Goal: Information Seeking & Learning: Learn about a topic

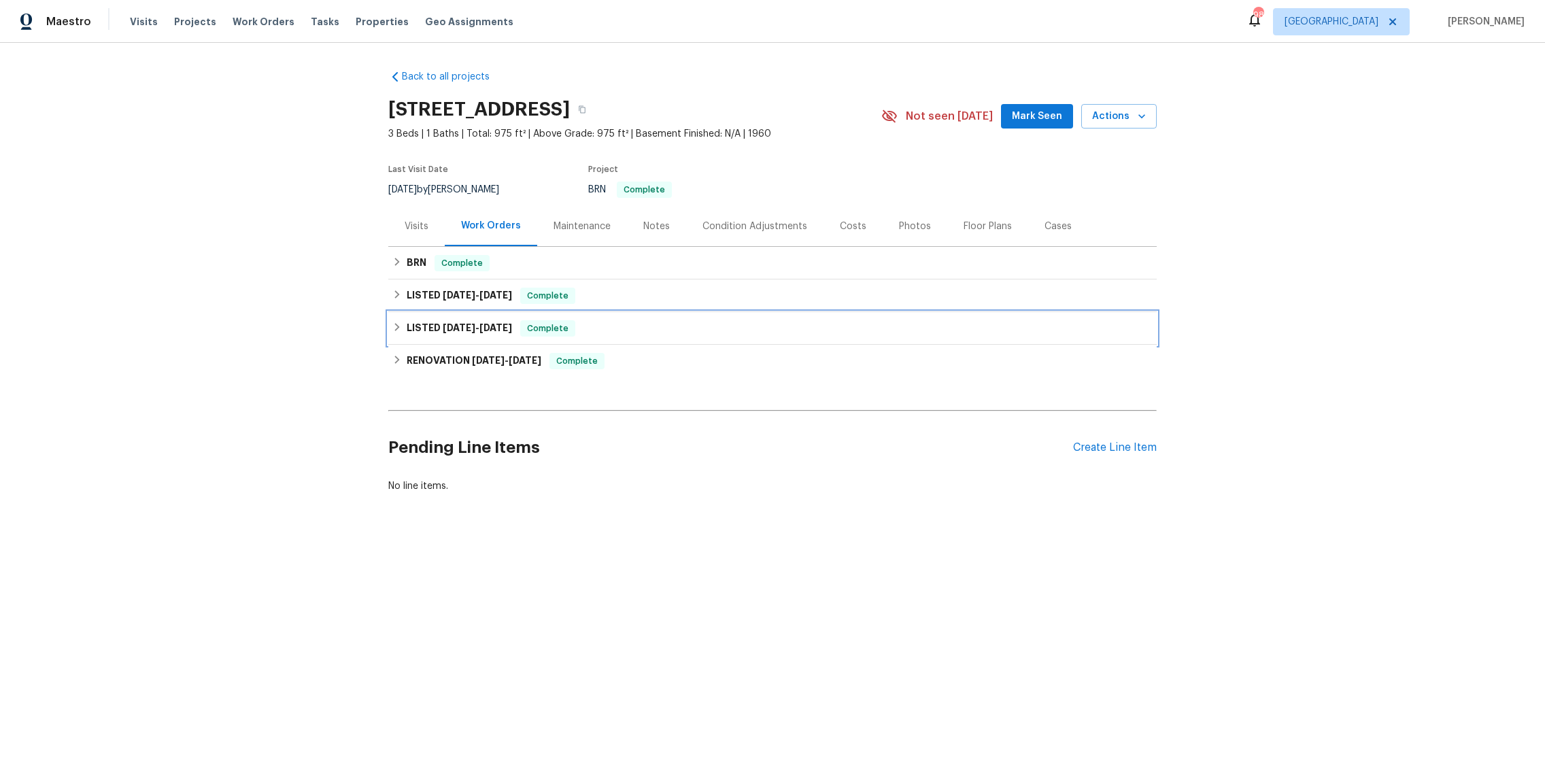
click at [423, 331] on h6 "LISTED 2/5/25 - 2/6/25" at bounding box center [459, 328] width 105 height 16
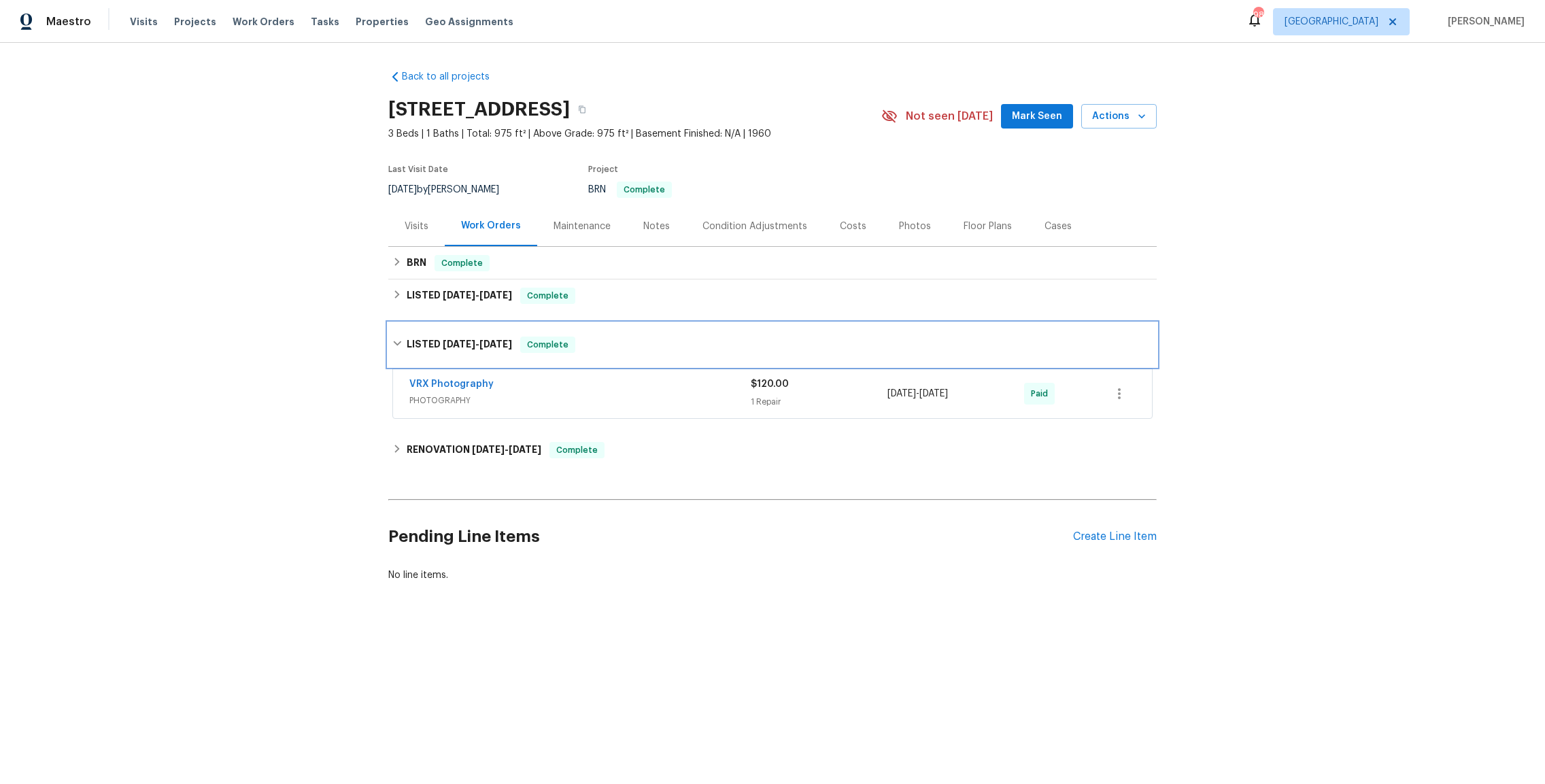
click at [424, 331] on div "LISTED 2/5/25 - 2/6/25 Complete" at bounding box center [772, 345] width 768 height 44
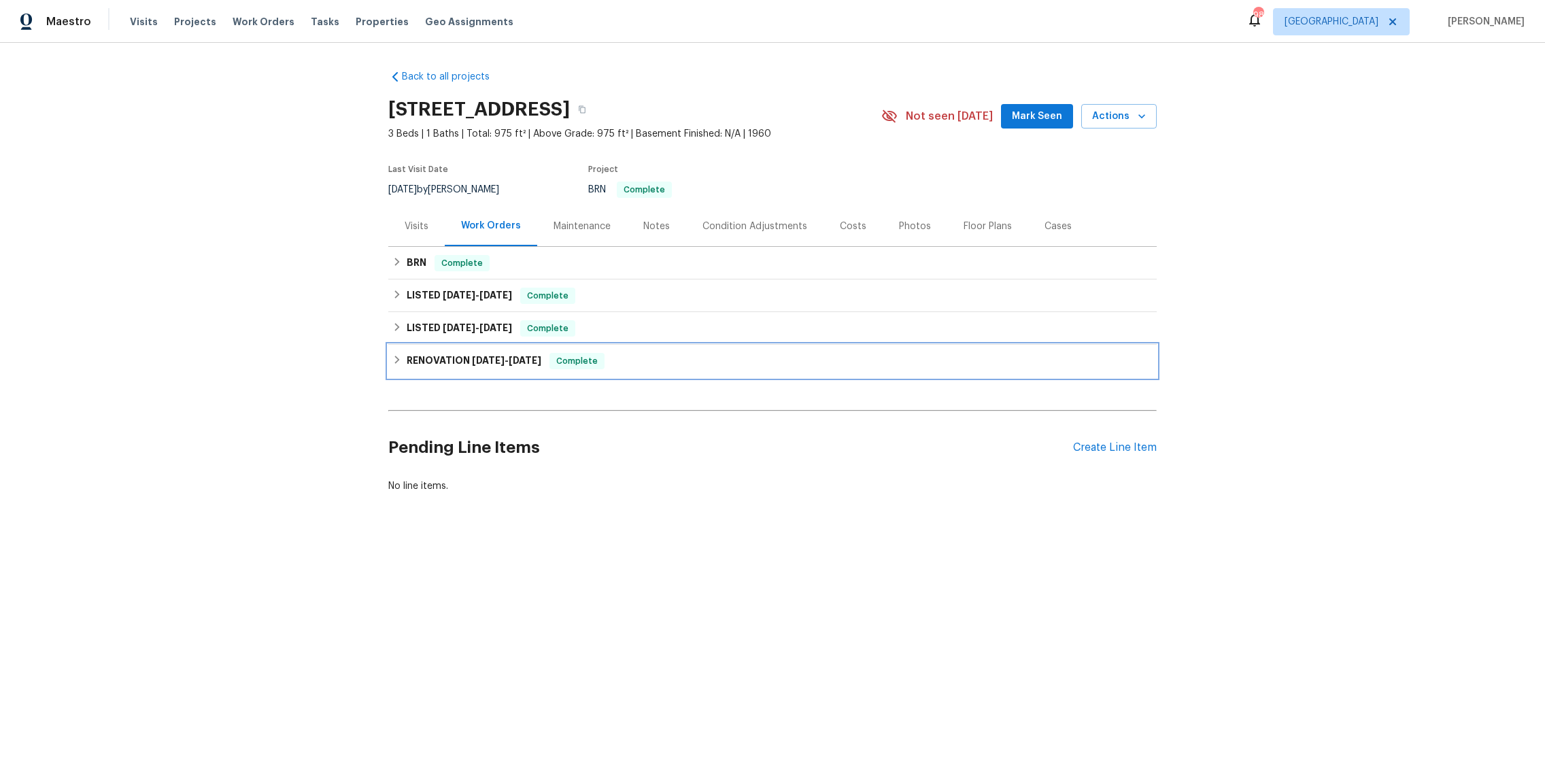
click at [436, 368] on h6 "RENOVATION 2/3/25 - 2/3/25" at bounding box center [474, 361] width 135 height 16
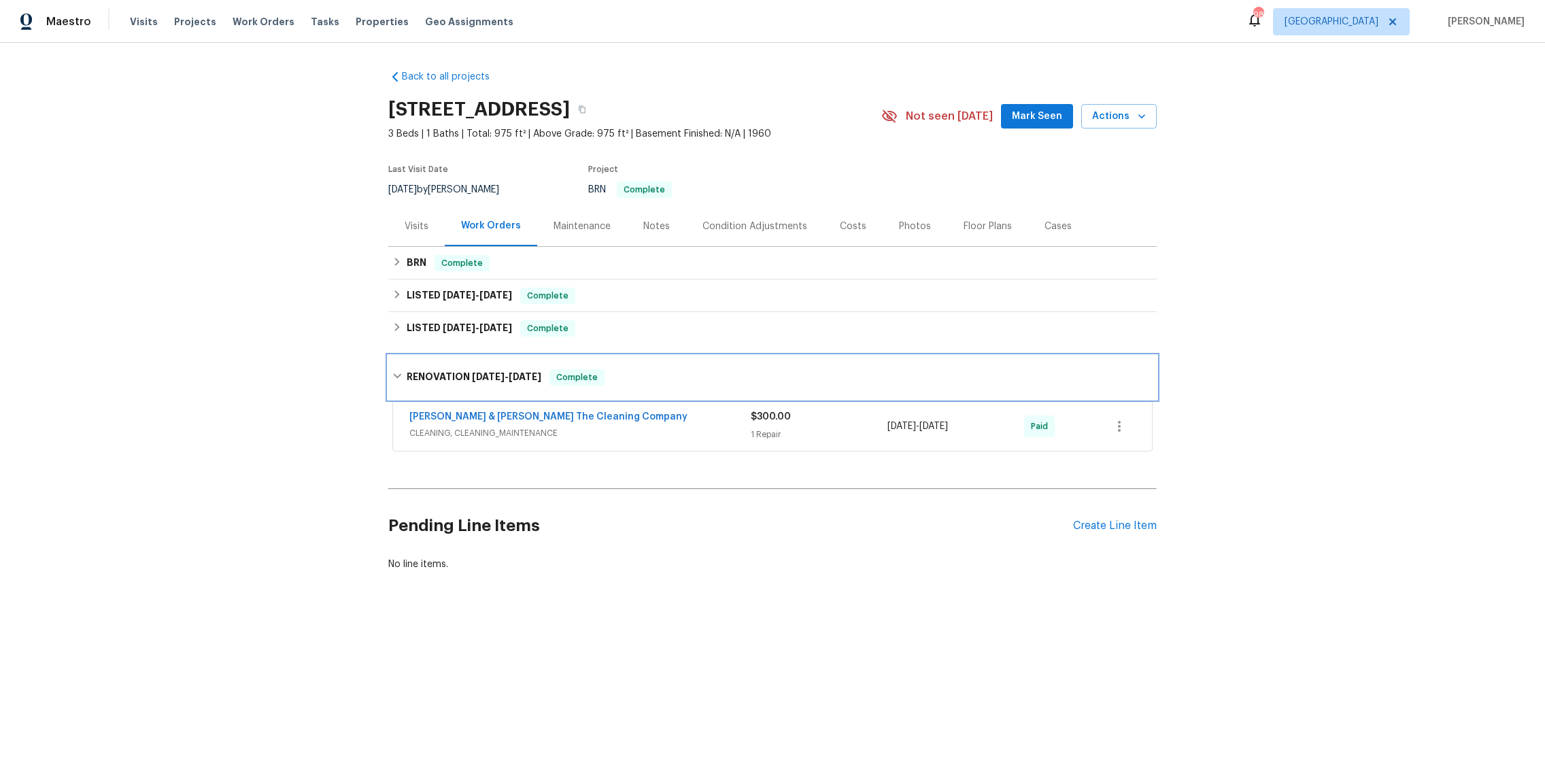
click at [459, 379] on h6 "RENOVATION 2/3/25 - 2/3/25" at bounding box center [474, 377] width 135 height 16
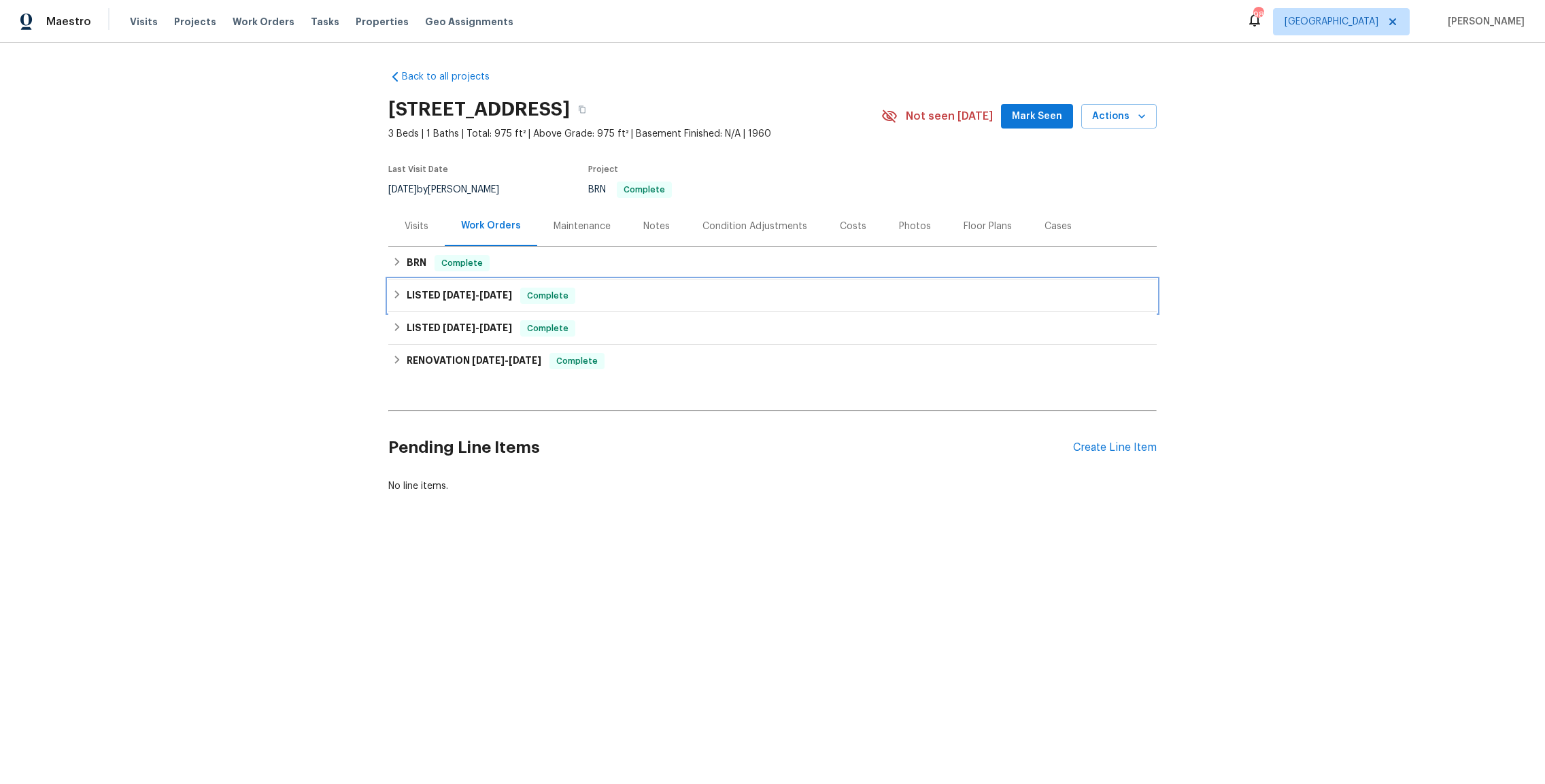
click at [452, 286] on div "LISTED 5/29/25 - 5/29/25 Complete" at bounding box center [772, 295] width 768 height 33
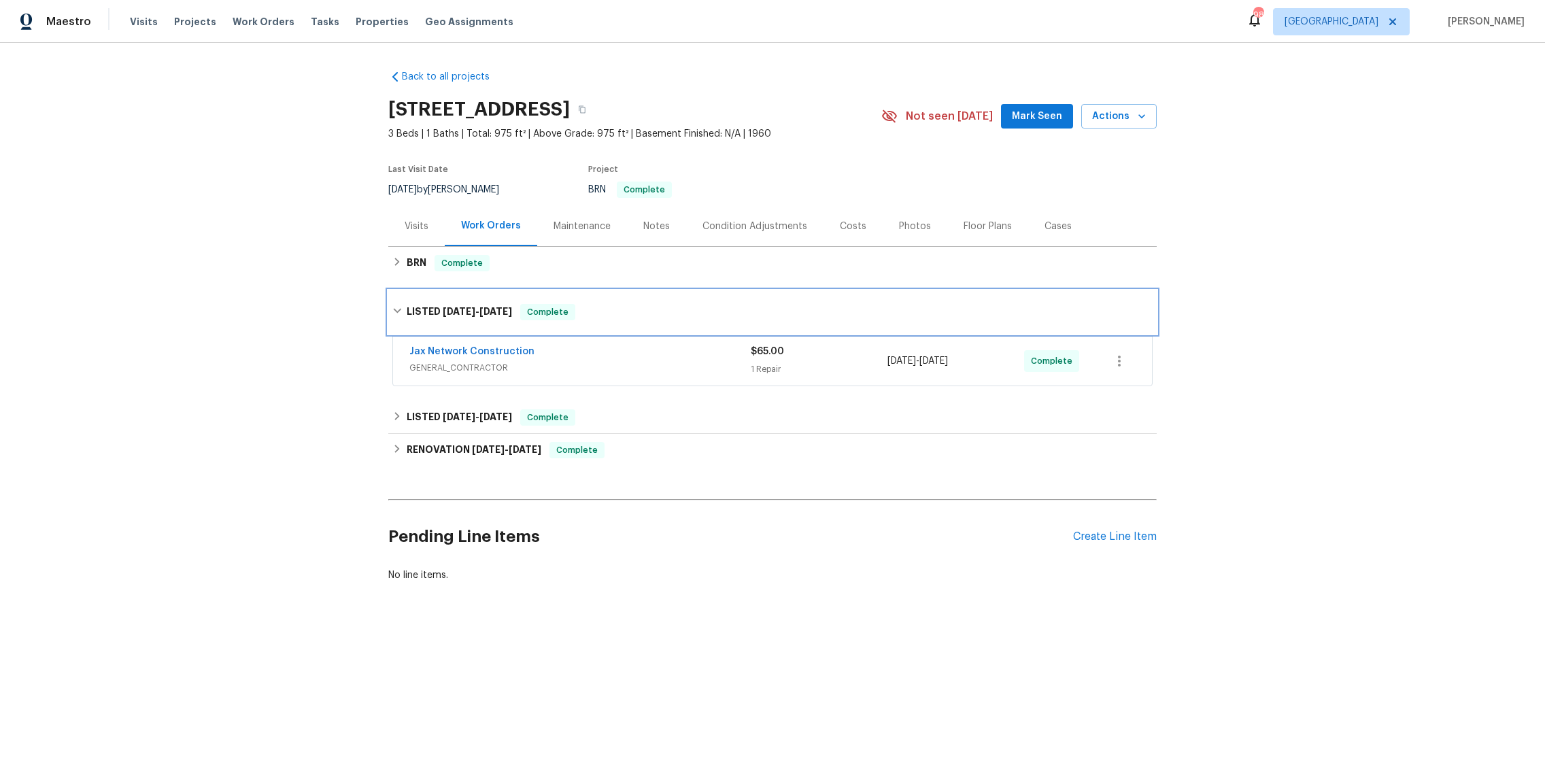
click at [455, 311] on span "[DATE]" at bounding box center [459, 310] width 33 height 9
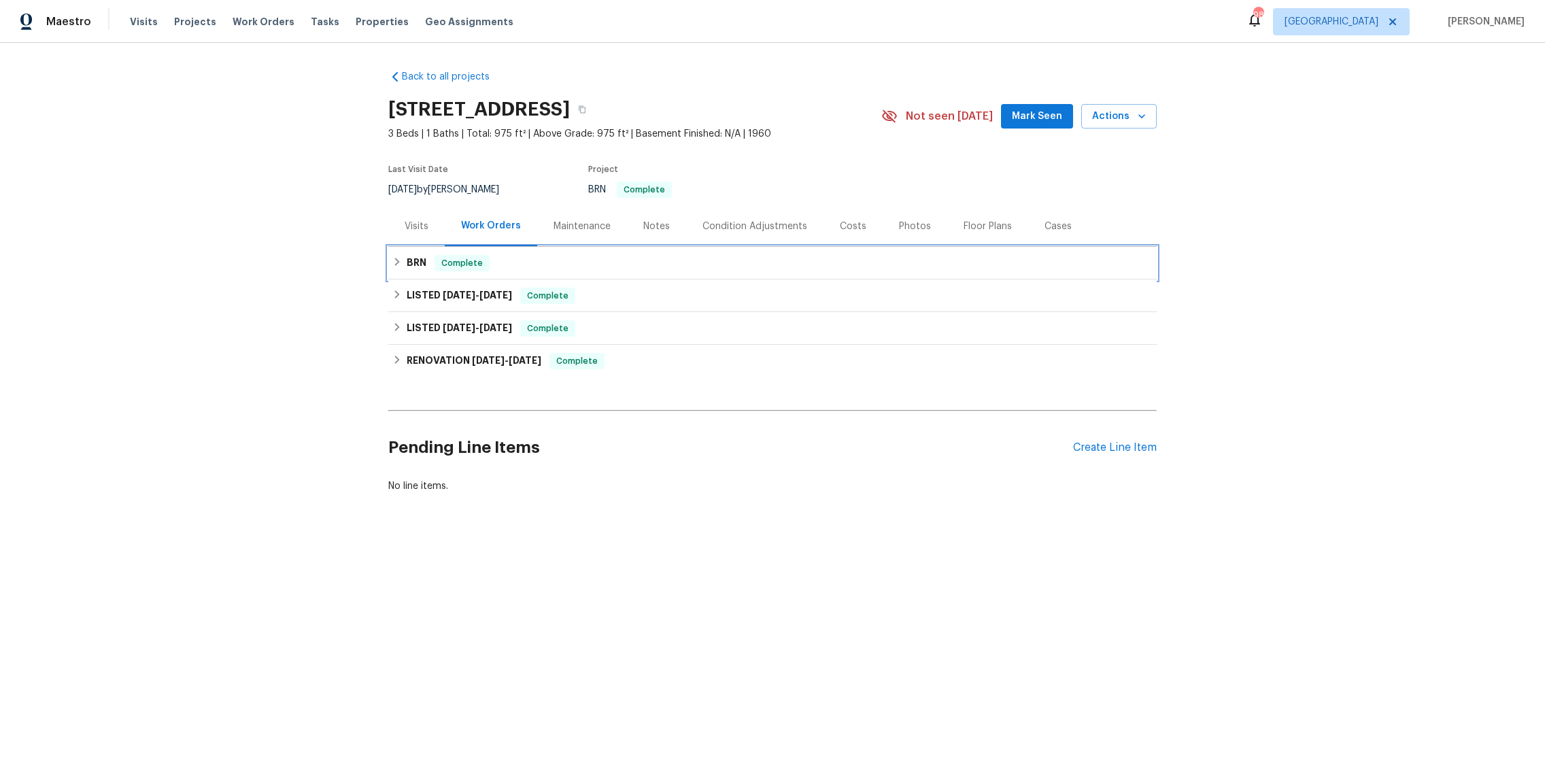
click at [415, 262] on h6 "BRN" at bounding box center [417, 263] width 20 height 16
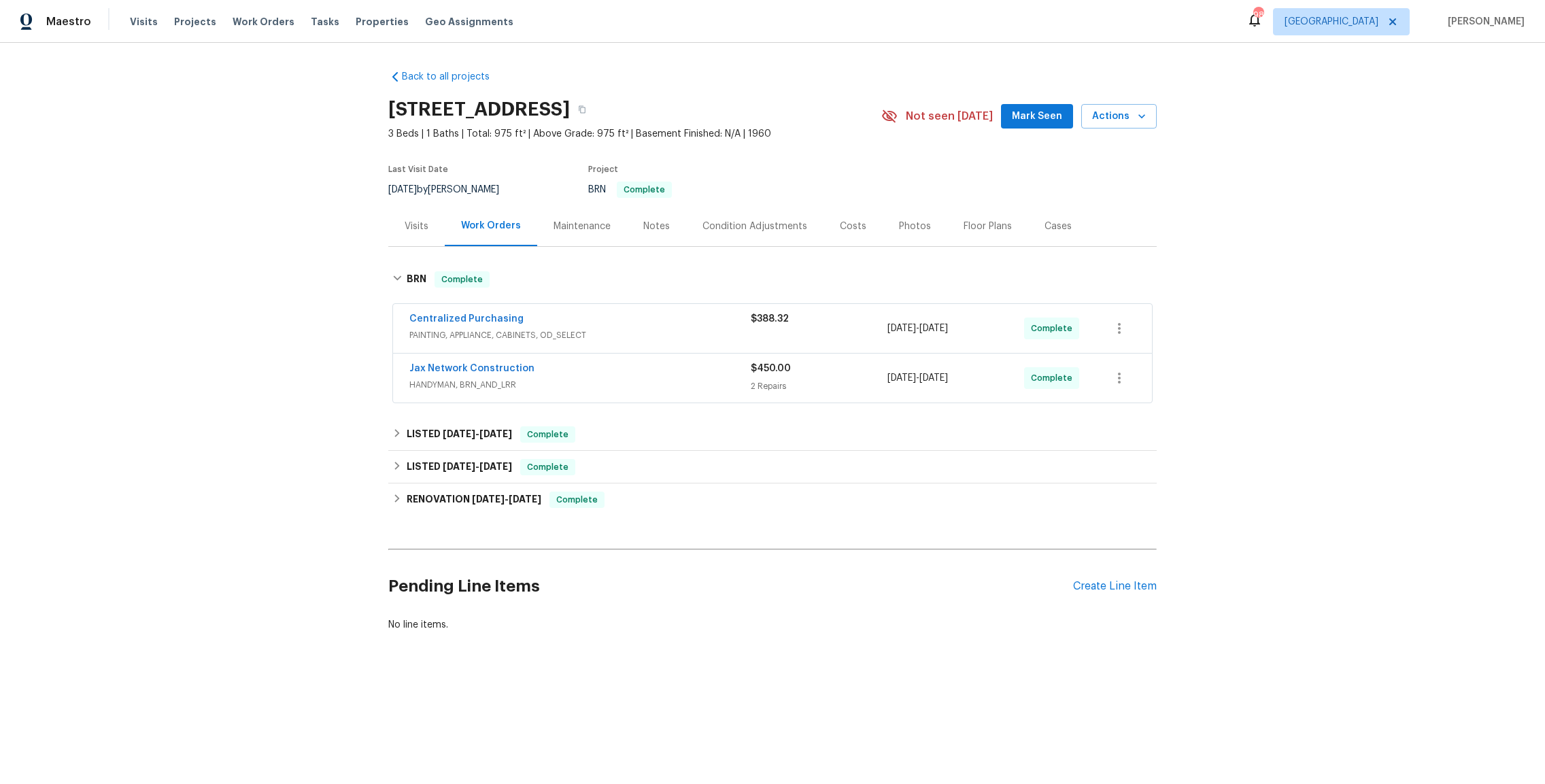
click at [516, 387] on span "HANDYMAN, BRN_AND_LRR" at bounding box center [580, 385] width 341 height 13
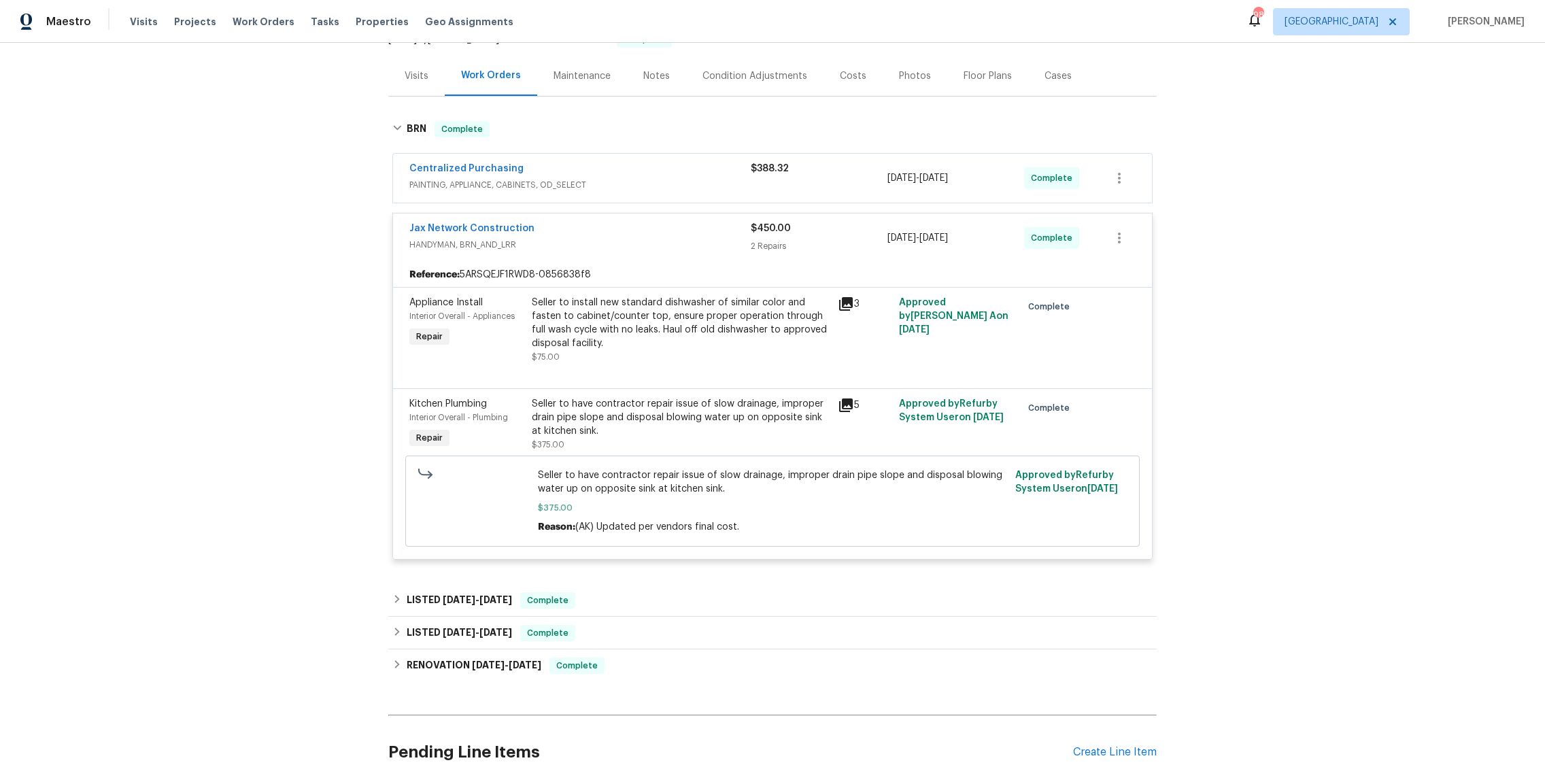
scroll to position [267, 0]
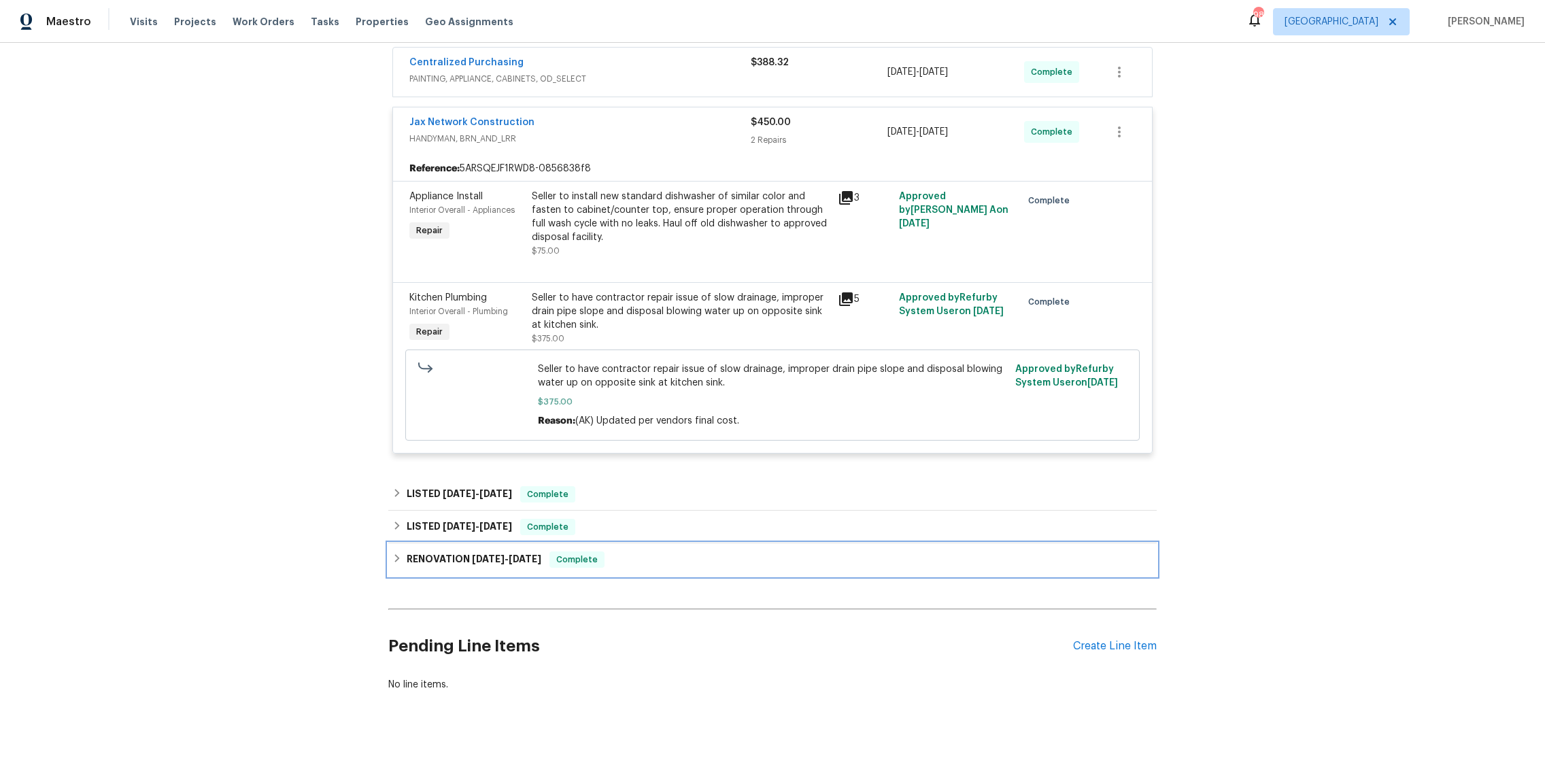
click at [454, 551] on h6 "RENOVATION 2/3/25 - 2/3/25" at bounding box center [474, 559] width 135 height 16
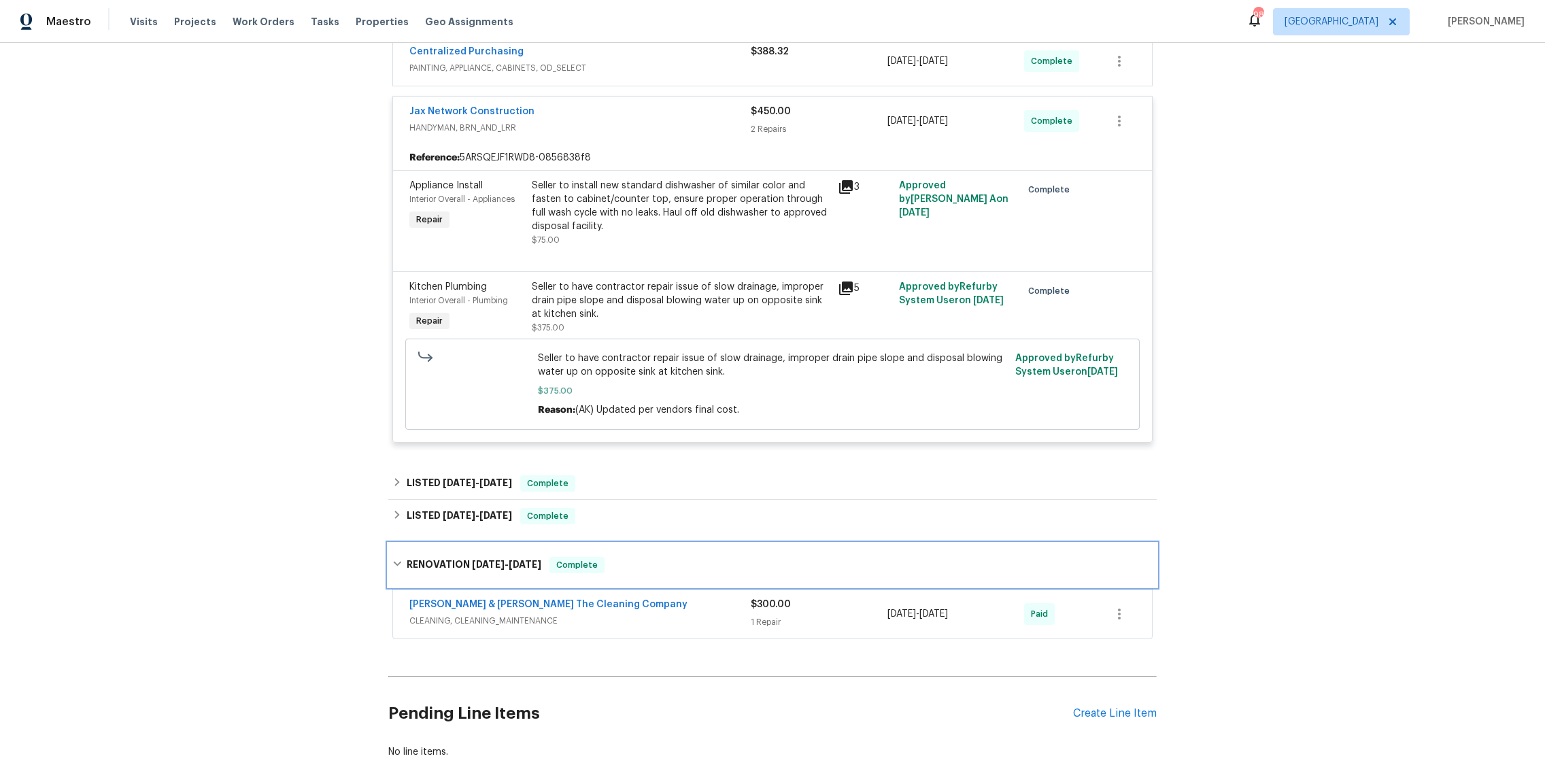
click at [473, 553] on div "RENOVATION 2/3/25 - 2/3/25 Complete" at bounding box center [772, 565] width 768 height 44
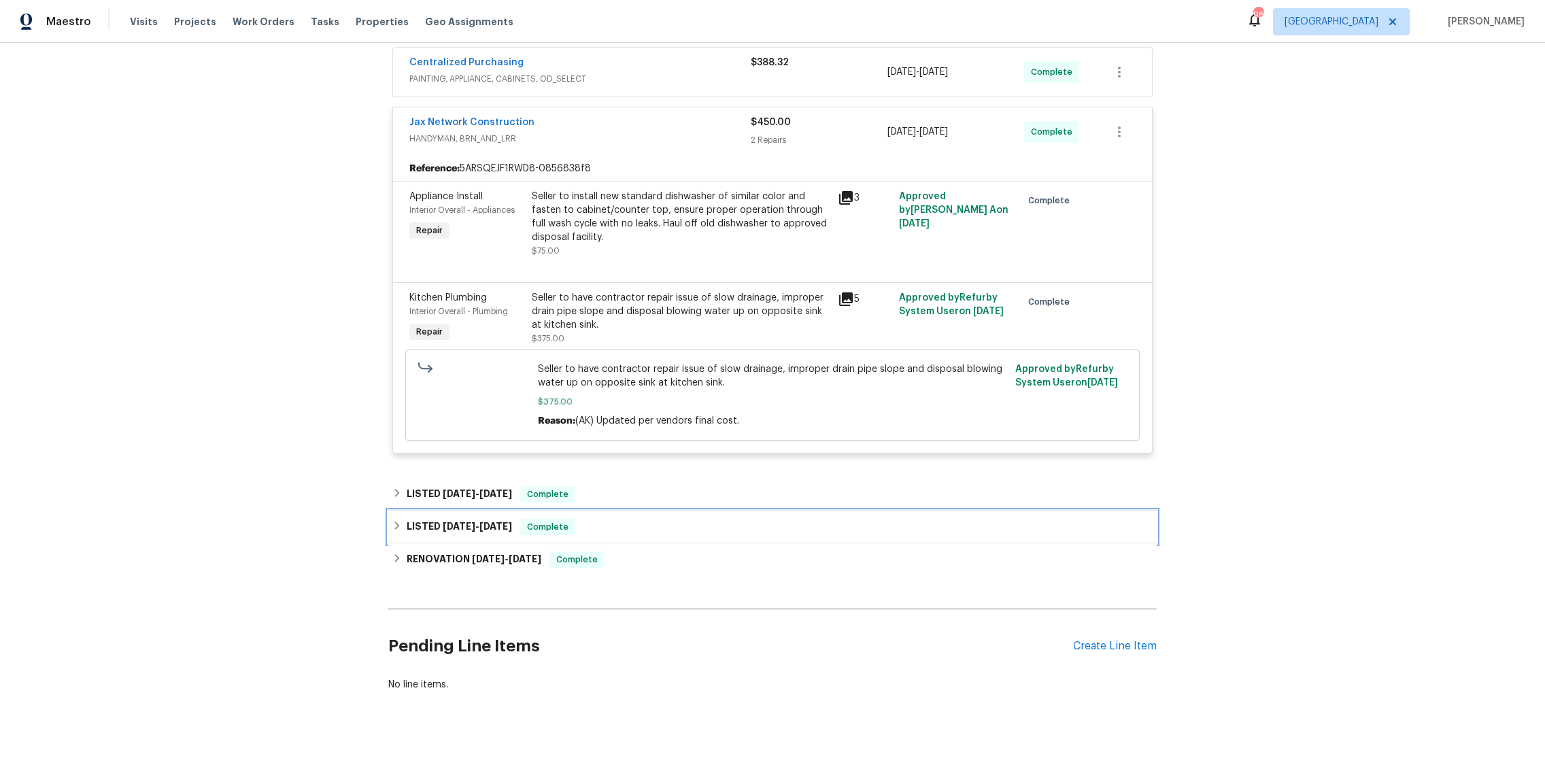
click at [470, 523] on h6 "LISTED 2/5/25 - 2/6/25" at bounding box center [459, 526] width 105 height 16
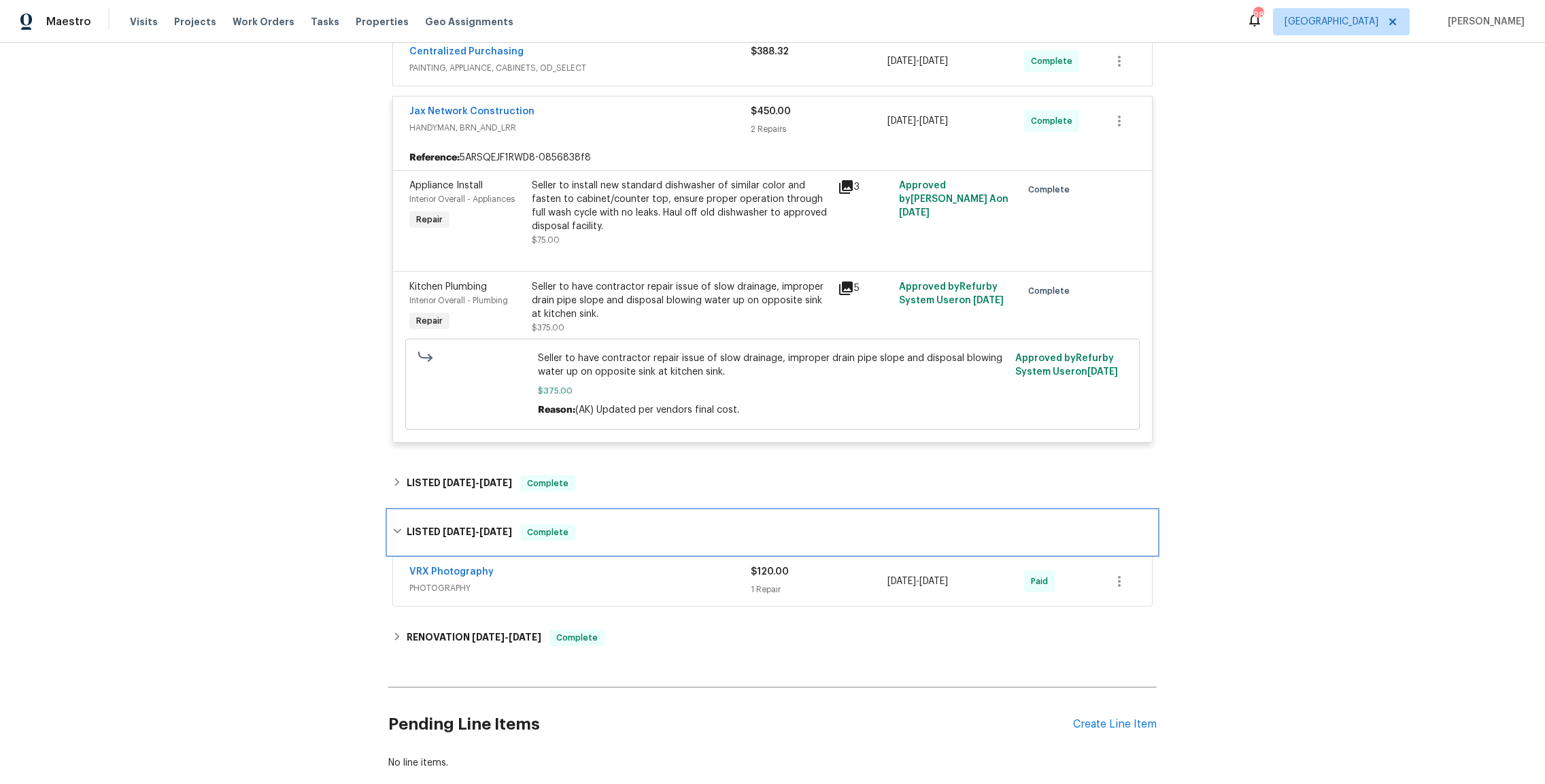
click at [470, 523] on div "LISTED 2/5/25 - 2/6/25 Complete" at bounding box center [772, 532] width 768 height 44
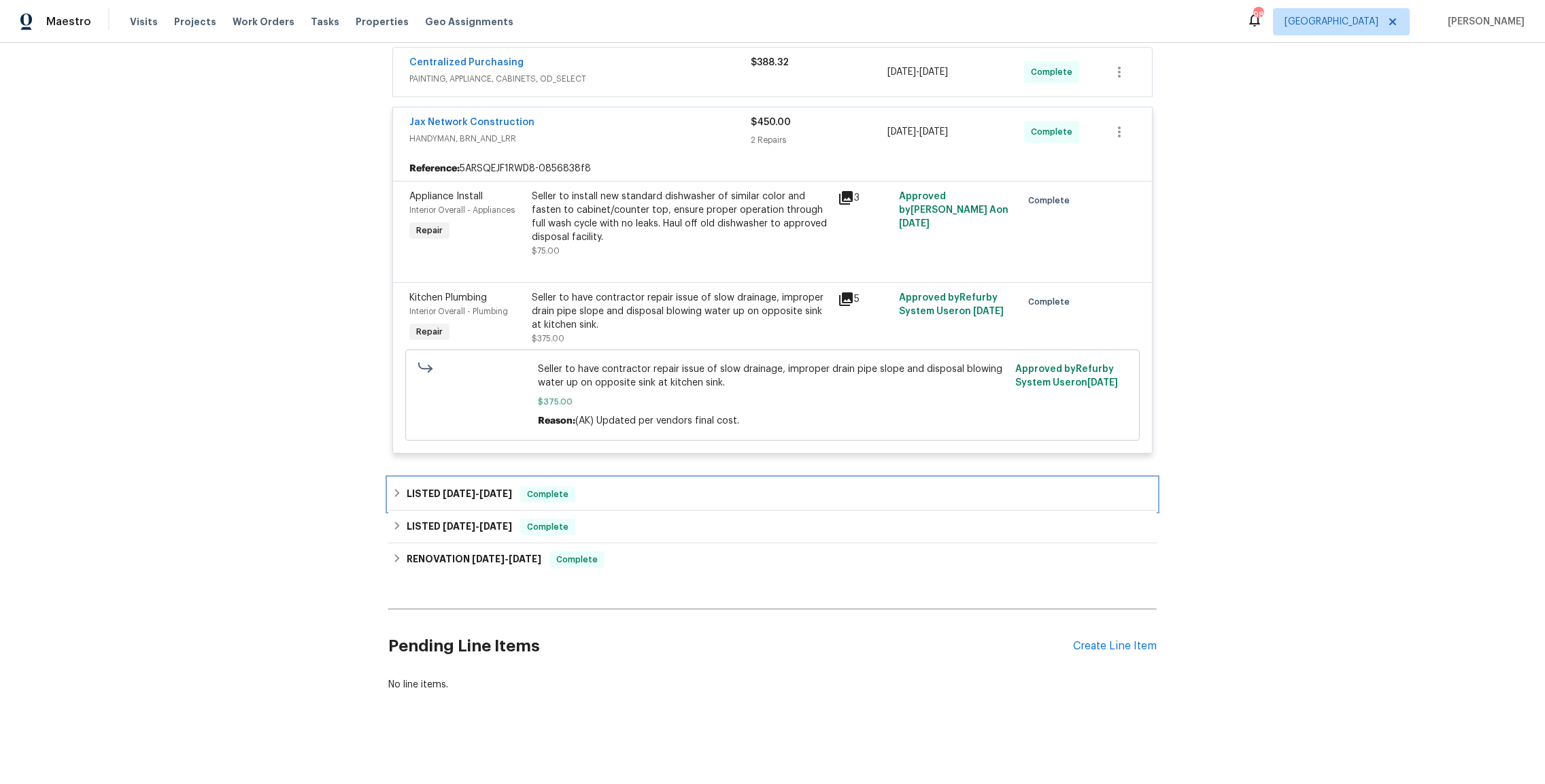
click at [471, 494] on div "LISTED 5/29/25 - 5/29/25 Complete" at bounding box center [772, 494] width 768 height 33
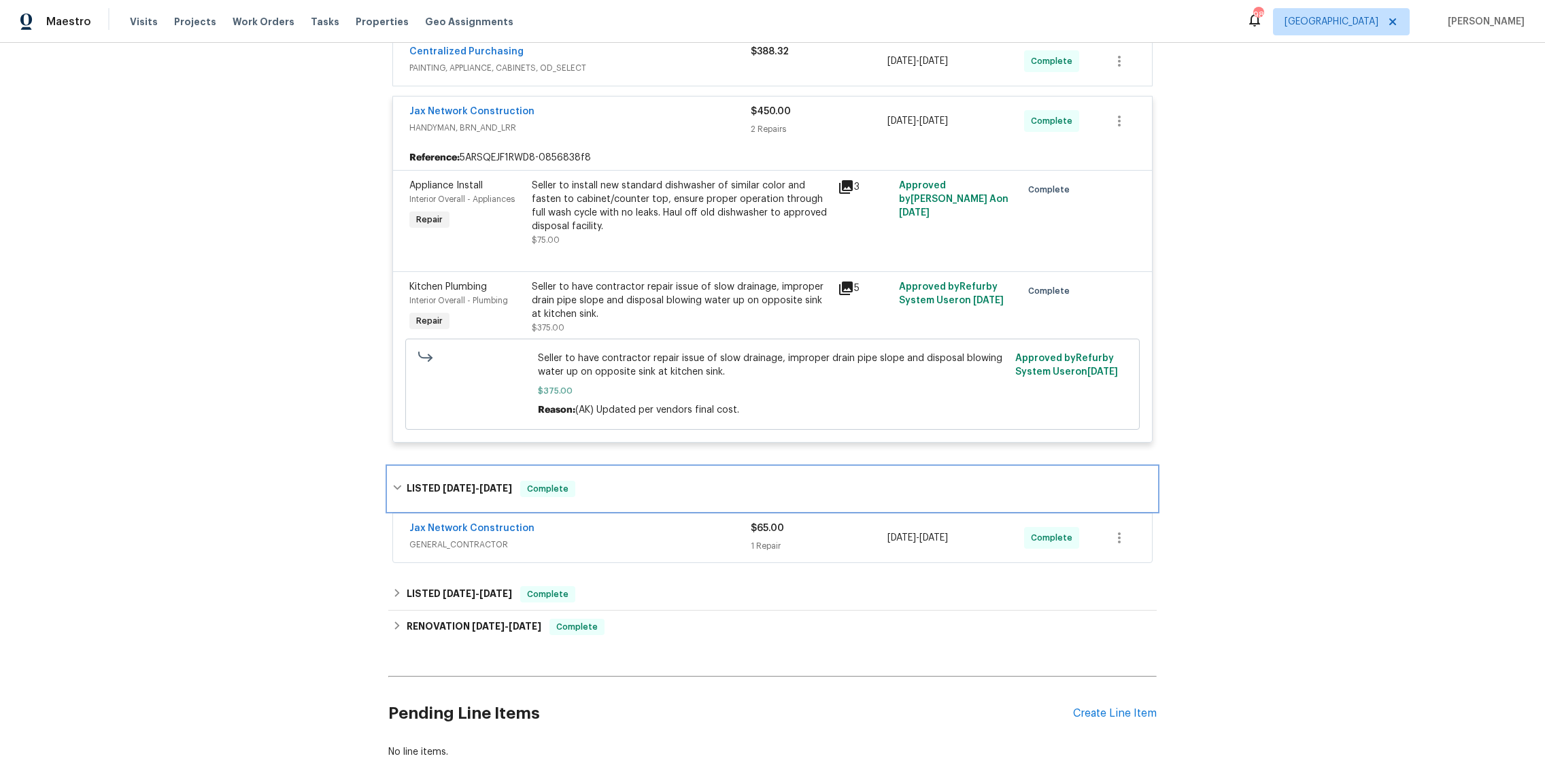
click at [471, 494] on h6 "LISTED 5/29/25 - 5/29/25" at bounding box center [459, 488] width 105 height 16
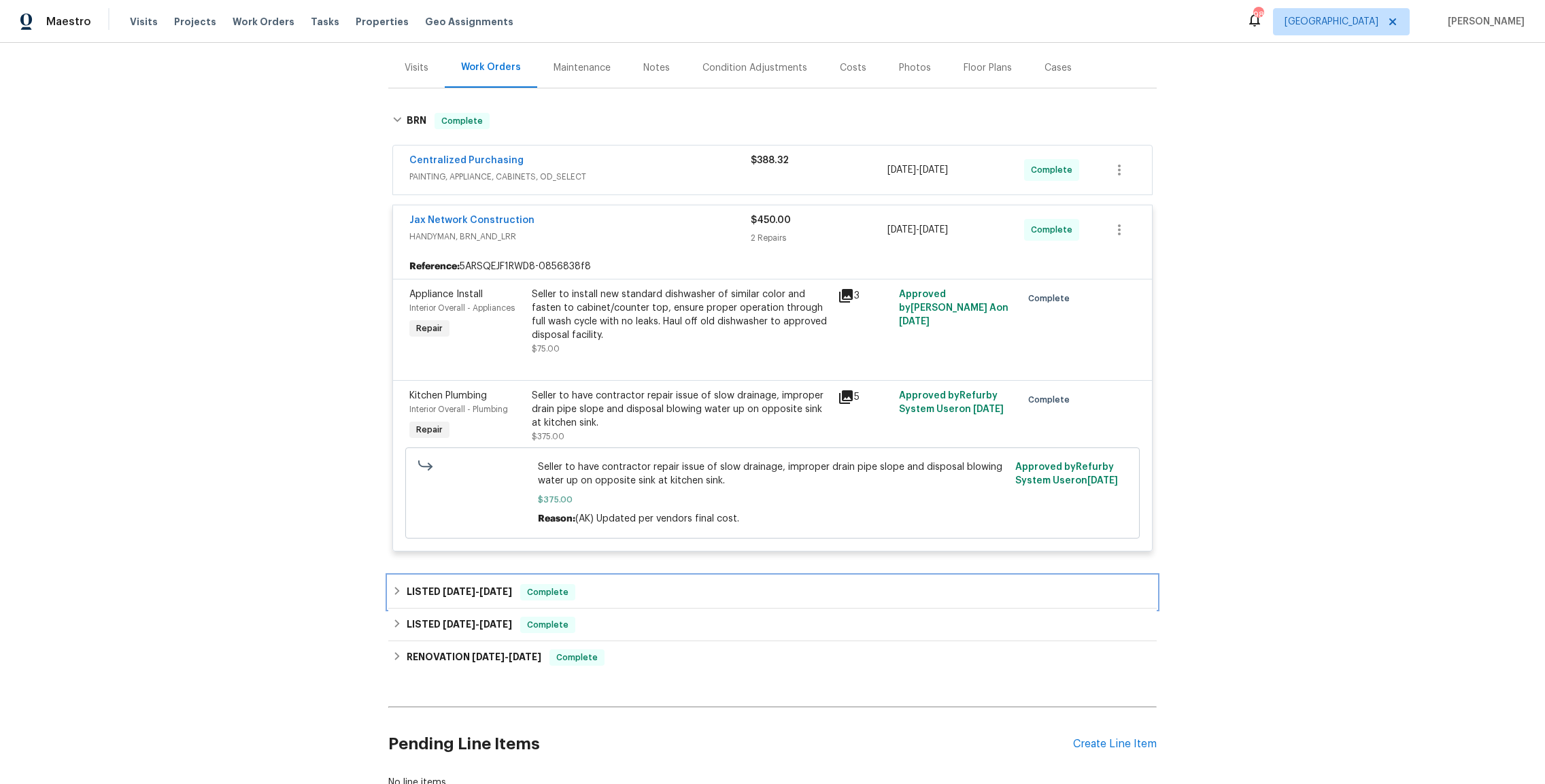
scroll to position [140, 0]
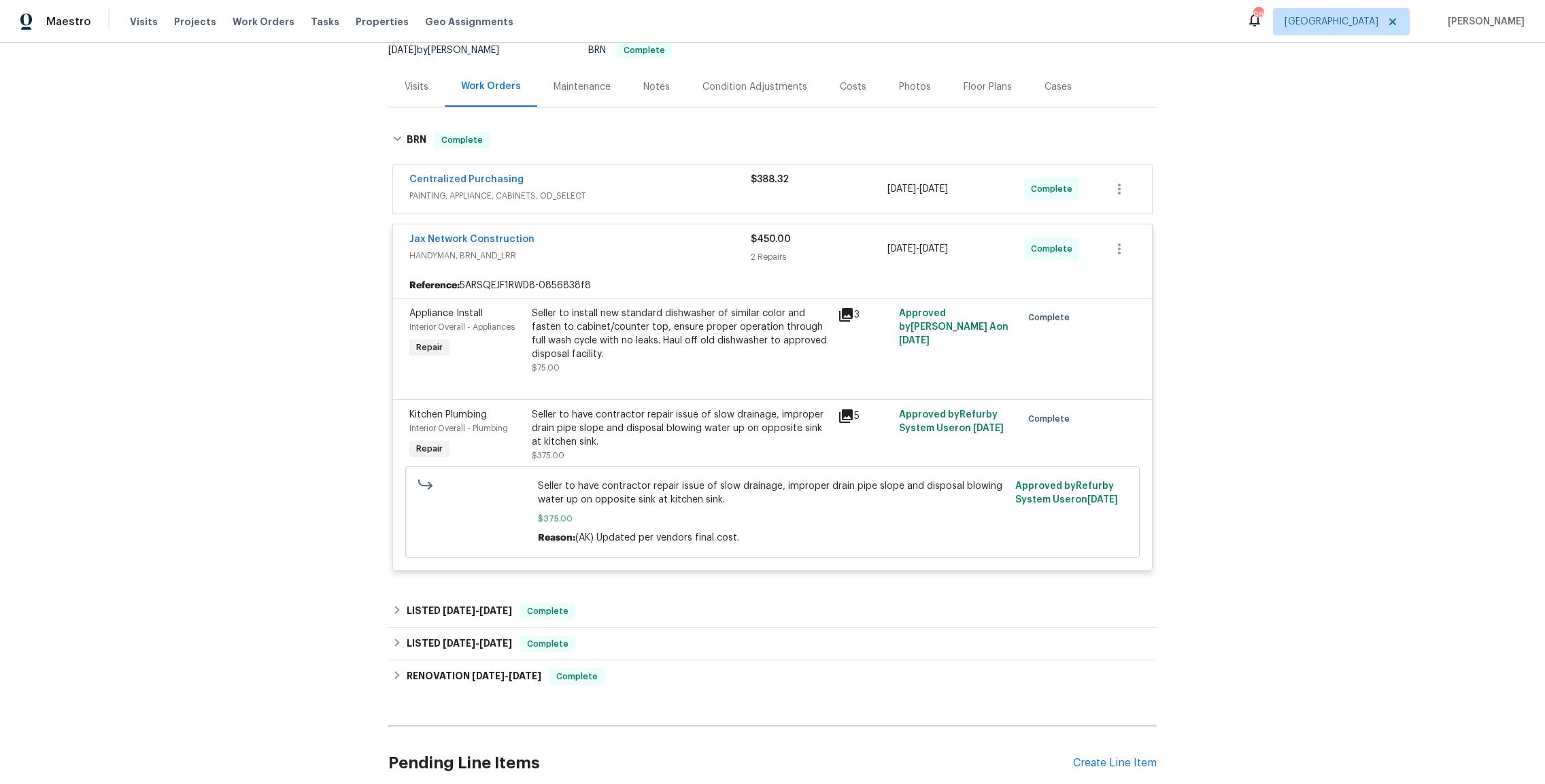
click at [675, 504] on span "Seller to have contractor repair issue of slow drainage, improper drain pipe sl…" at bounding box center [772, 493] width 470 height 27
click at [686, 497] on span "Seller to have contractor repair issue of slow drainage, improper drain pipe sl…" at bounding box center [772, 493] width 470 height 27
click at [633, 436] on div "Seller to have contractor repair issue of slow drainage, improper drain pipe sl…" at bounding box center [680, 428] width 298 height 41
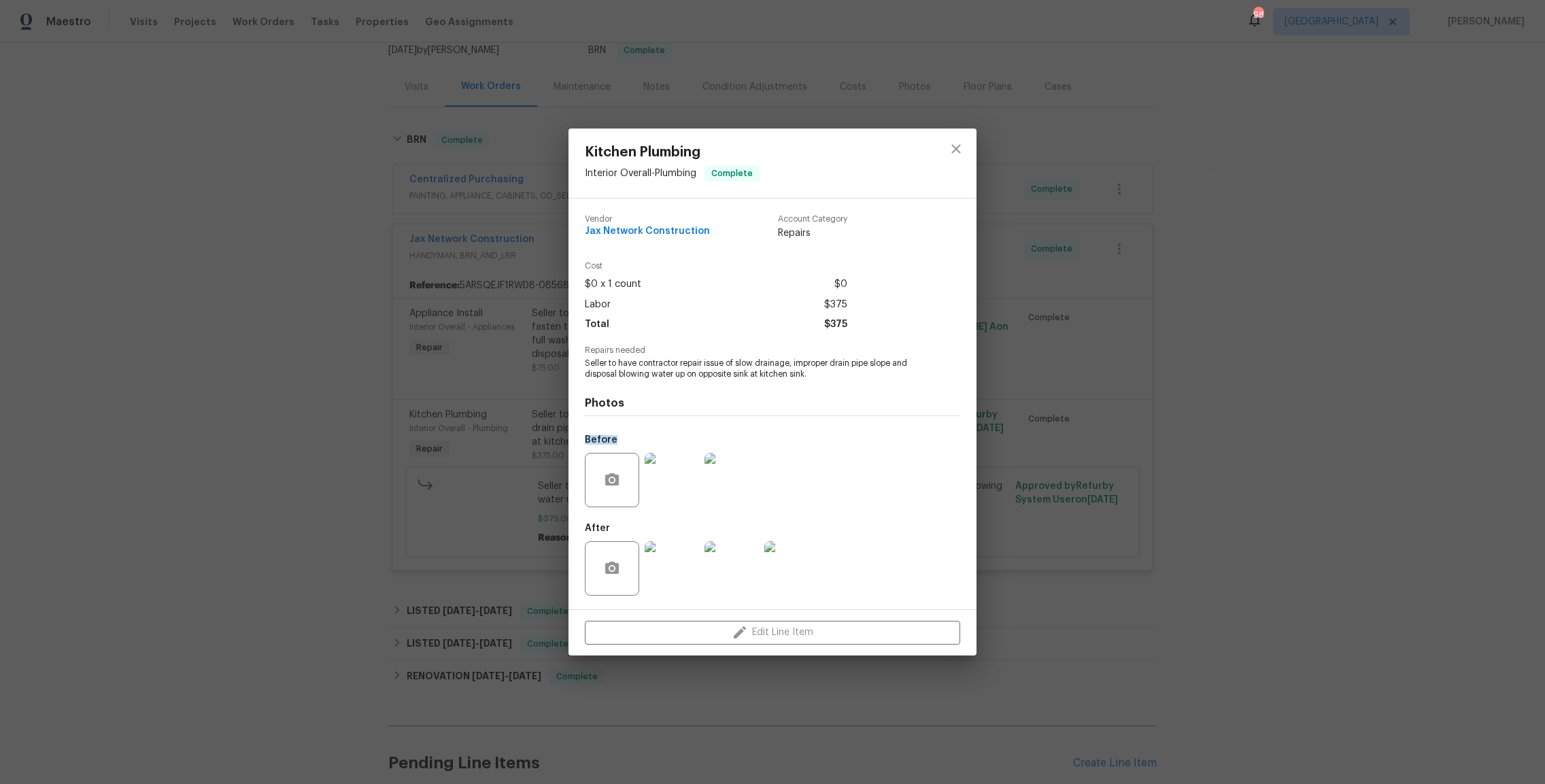
click at [633, 436] on div "Before" at bounding box center [613, 443] width 57 height 18
click at [658, 437] on div "Before" at bounding box center [673, 471] width 177 height 89
click at [678, 554] on img at bounding box center [671, 568] width 54 height 54
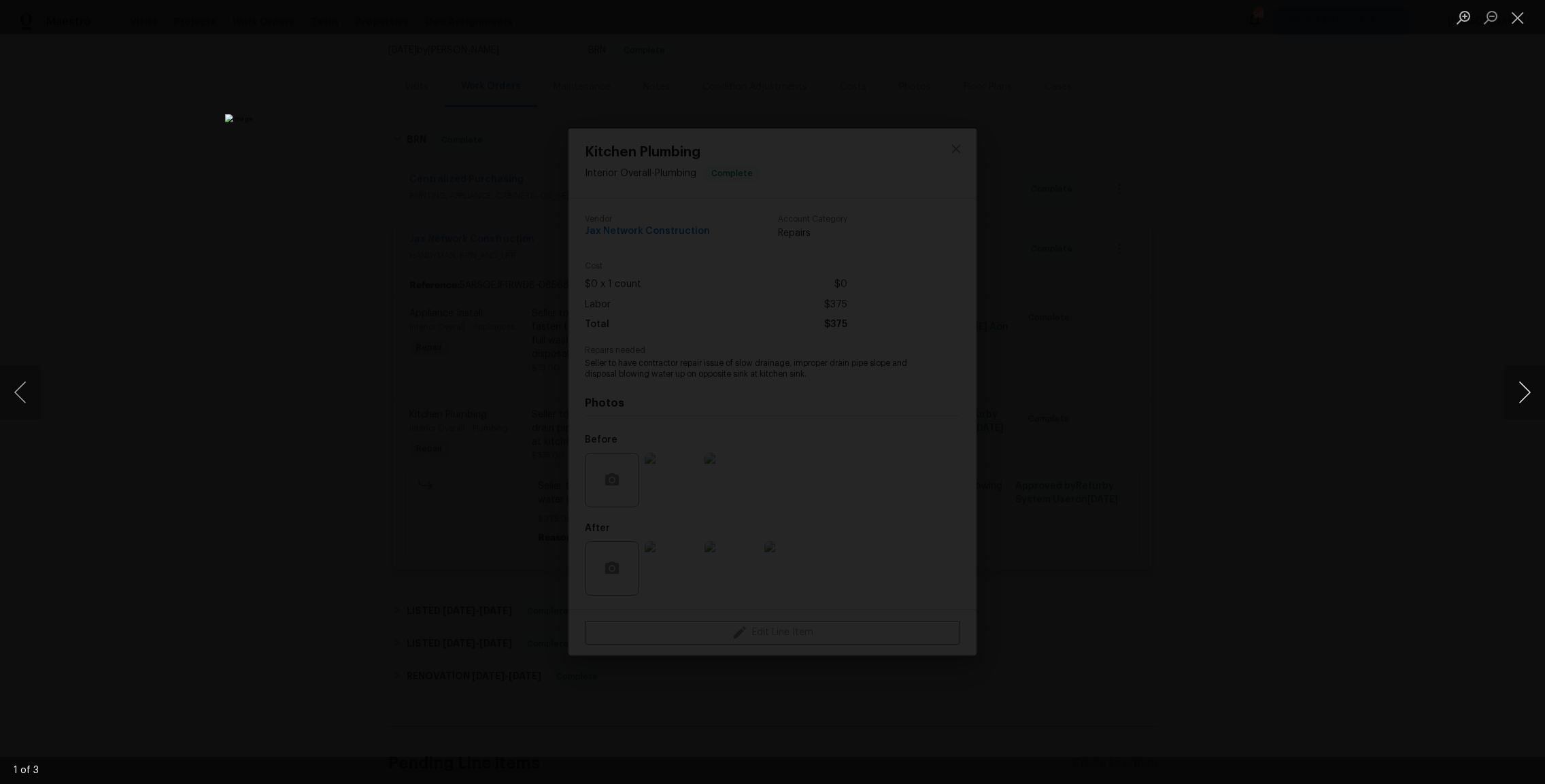
click at [1527, 388] on button "Next image" at bounding box center [1524, 392] width 41 height 54
click at [1527, 389] on button "Next image" at bounding box center [1524, 392] width 41 height 54
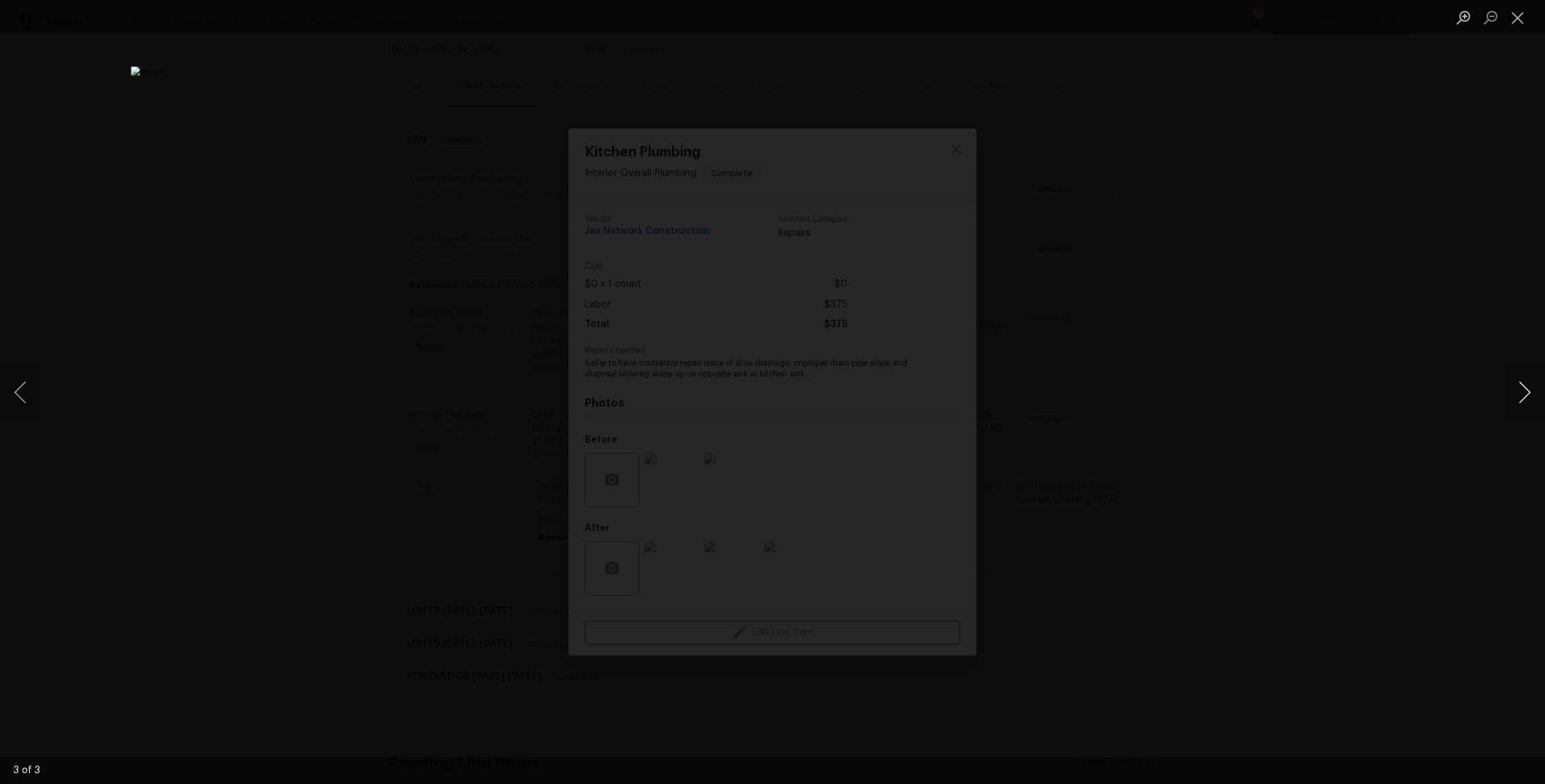
click at [1527, 389] on button "Next image" at bounding box center [1524, 392] width 41 height 54
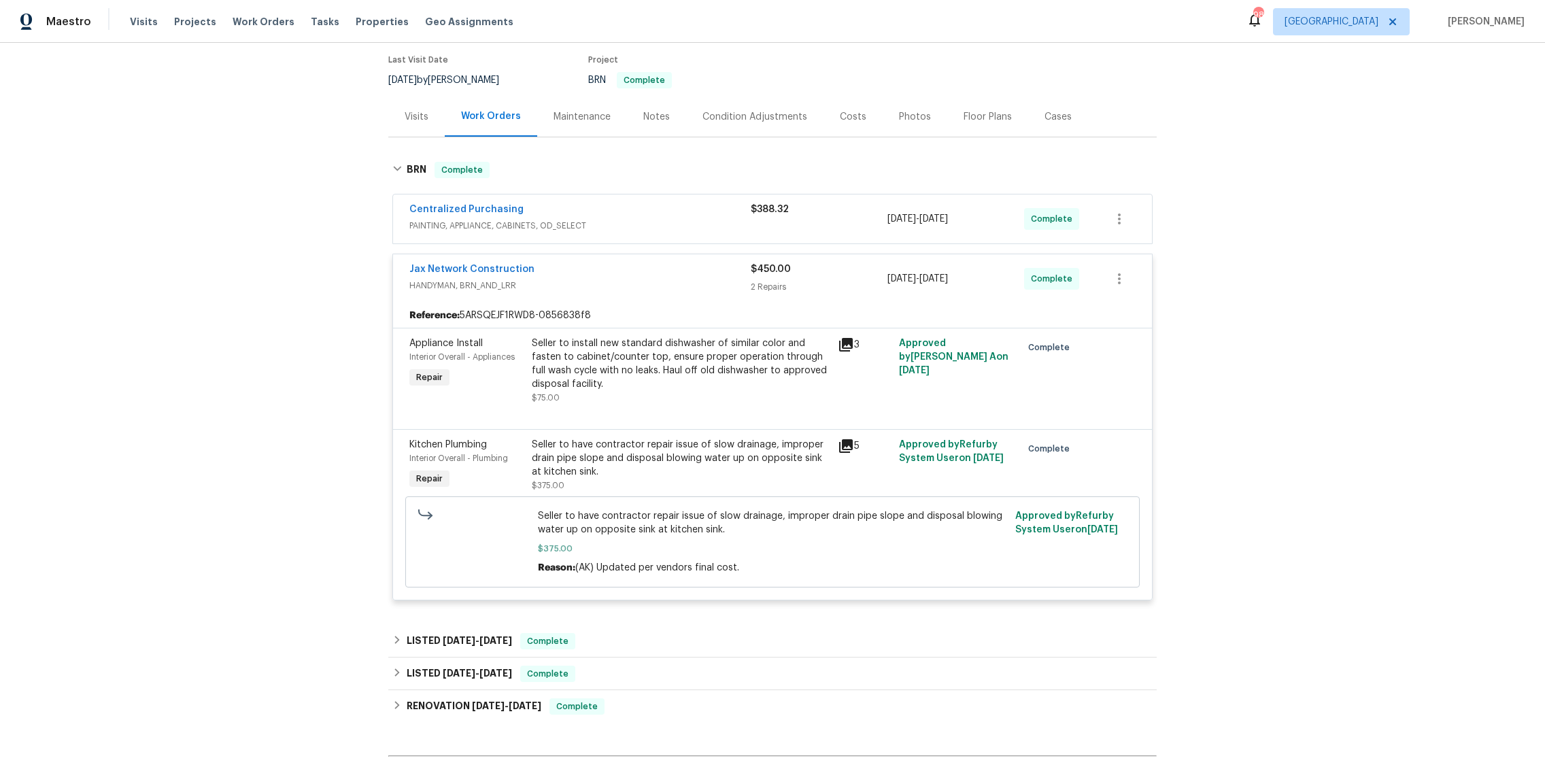
scroll to position [109, 0]
click at [648, 224] on span "PAINTING, APPLIANCE, CABINETS, OD_SELECT" at bounding box center [580, 226] width 341 height 13
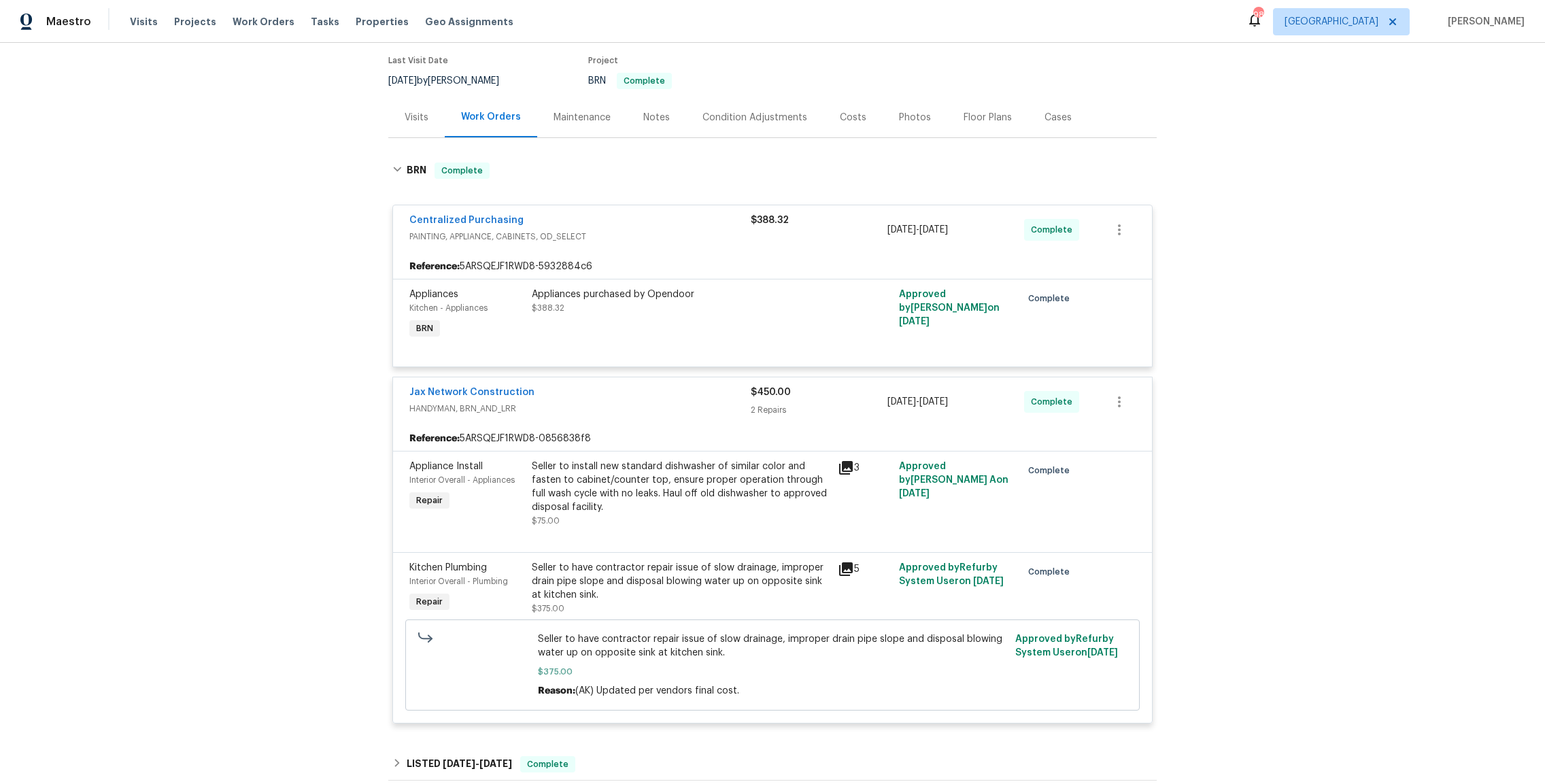
drag, startPoint x: 663, startPoint y: 223, endPoint x: 782, endPoint y: 198, distance: 121.6
click at [664, 223] on div "Centralized Purchasing" at bounding box center [580, 221] width 341 height 16
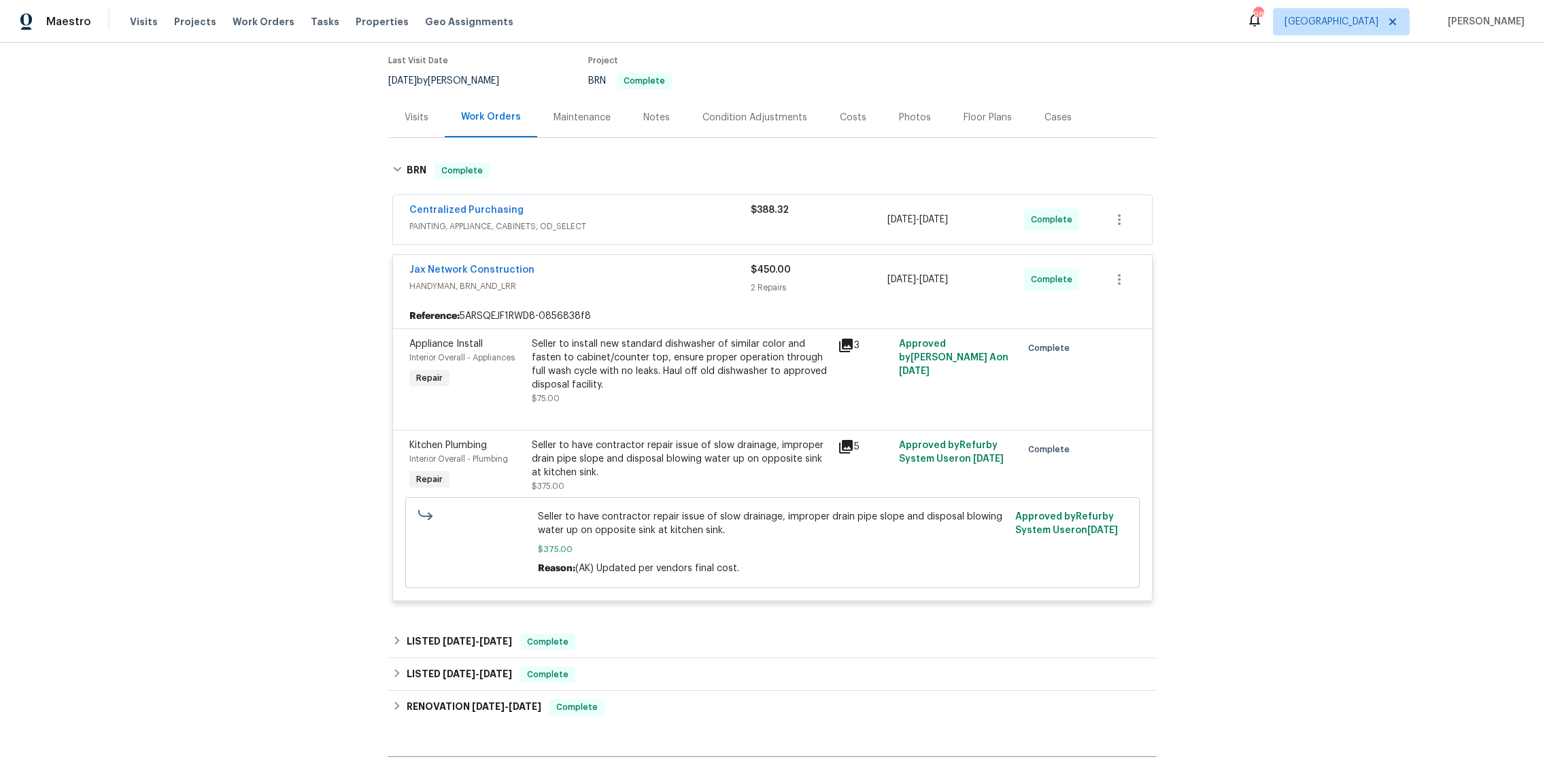
drag, startPoint x: 1242, startPoint y: 310, endPoint x: 1196, endPoint y: 310, distance: 46.0
click at [1242, 310] on div "Back to all projects [STREET_ADDRESS] 3 Beds | 1 Baths | Total: 975 ft² | Above…" at bounding box center [772, 413] width 1545 height 741
click at [860, 274] on div "$450.00" at bounding box center [819, 269] width 136 height 13
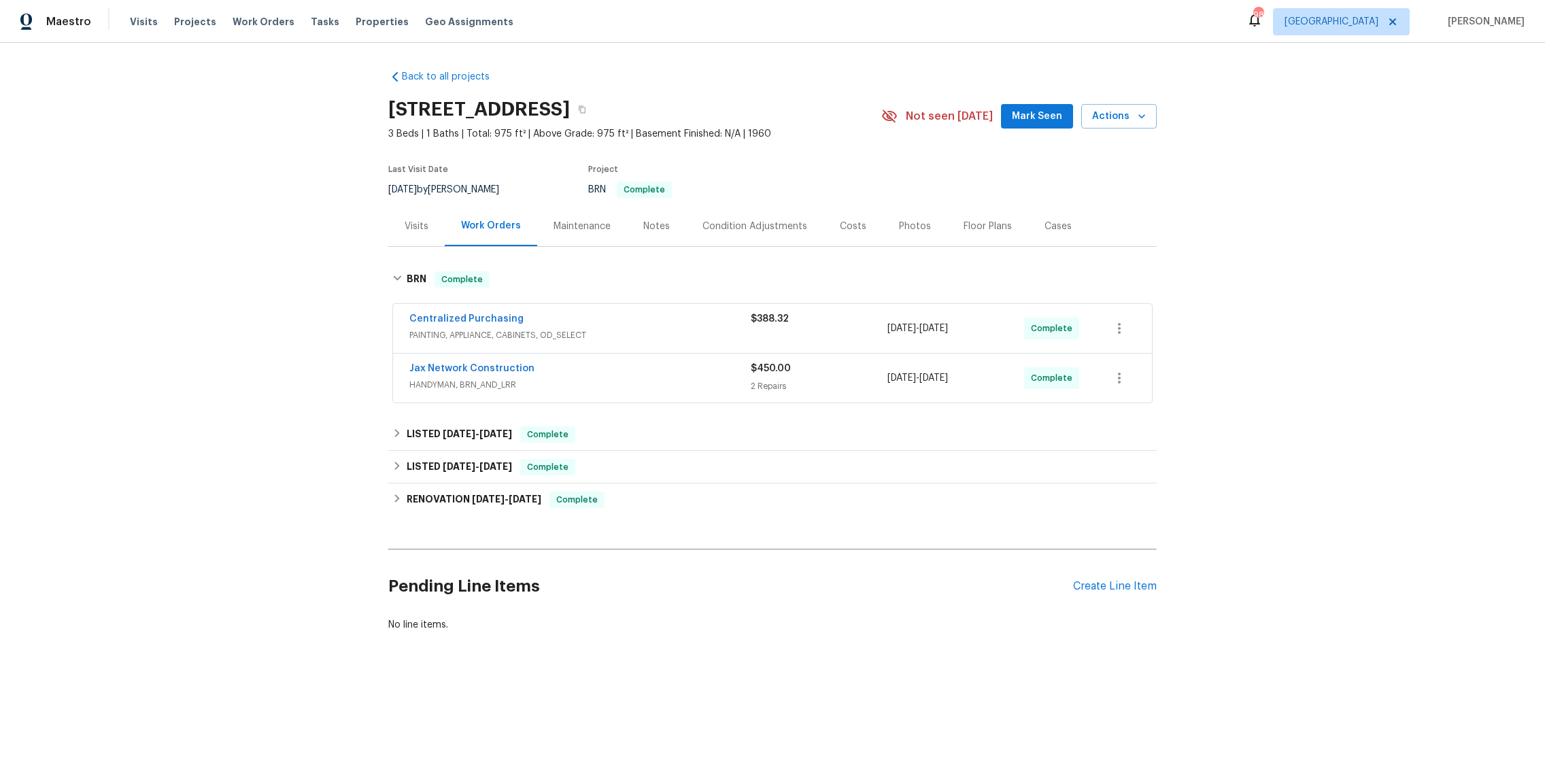
click at [1295, 253] on div "Back to all projects 6828 Tinkerbell Ln, Jacksonville, FL 32210 3 Beds | 1 Bath…" at bounding box center [772, 383] width 1545 height 681
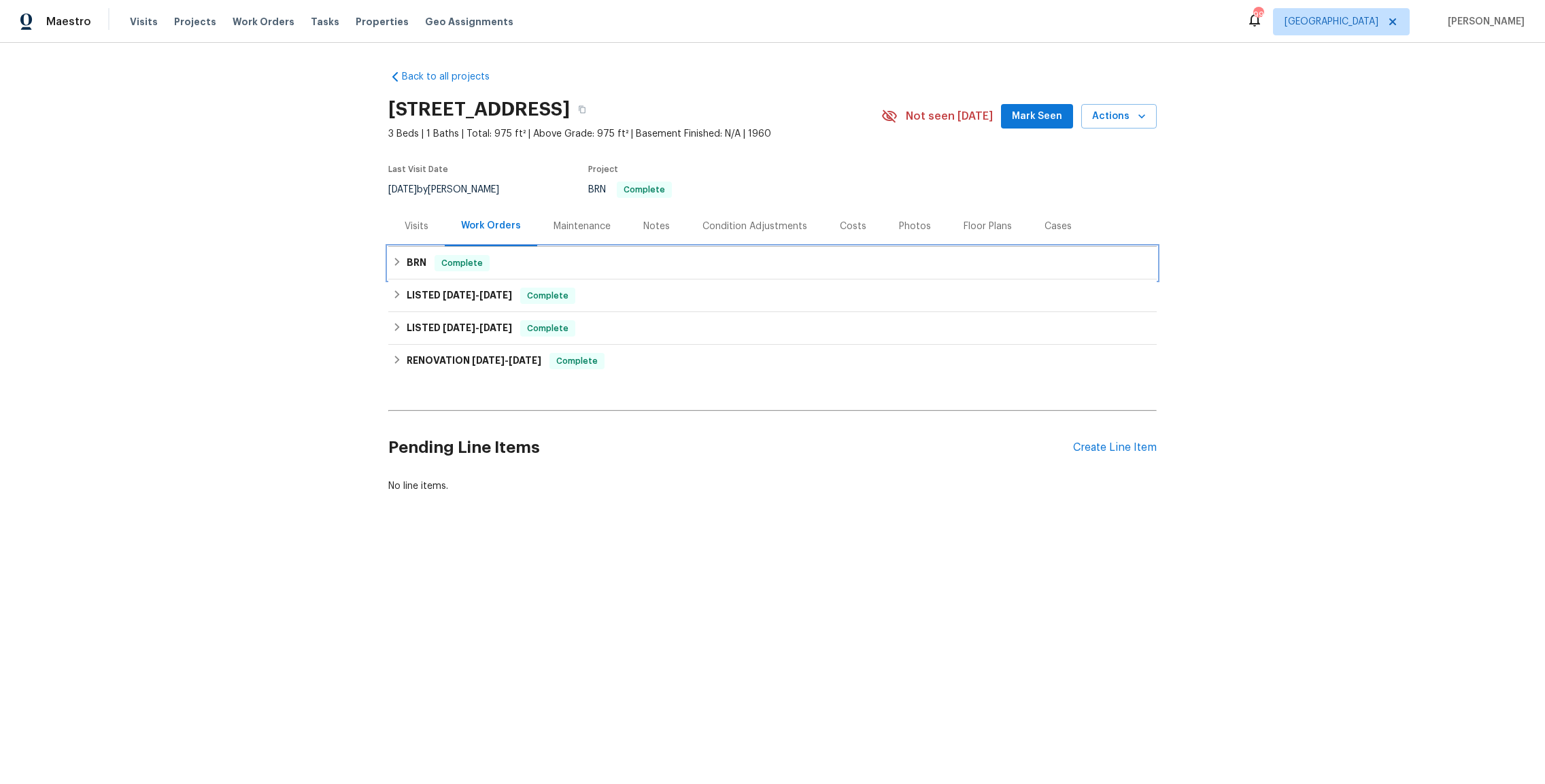
click at [417, 266] on h6 "BRN" at bounding box center [417, 263] width 20 height 16
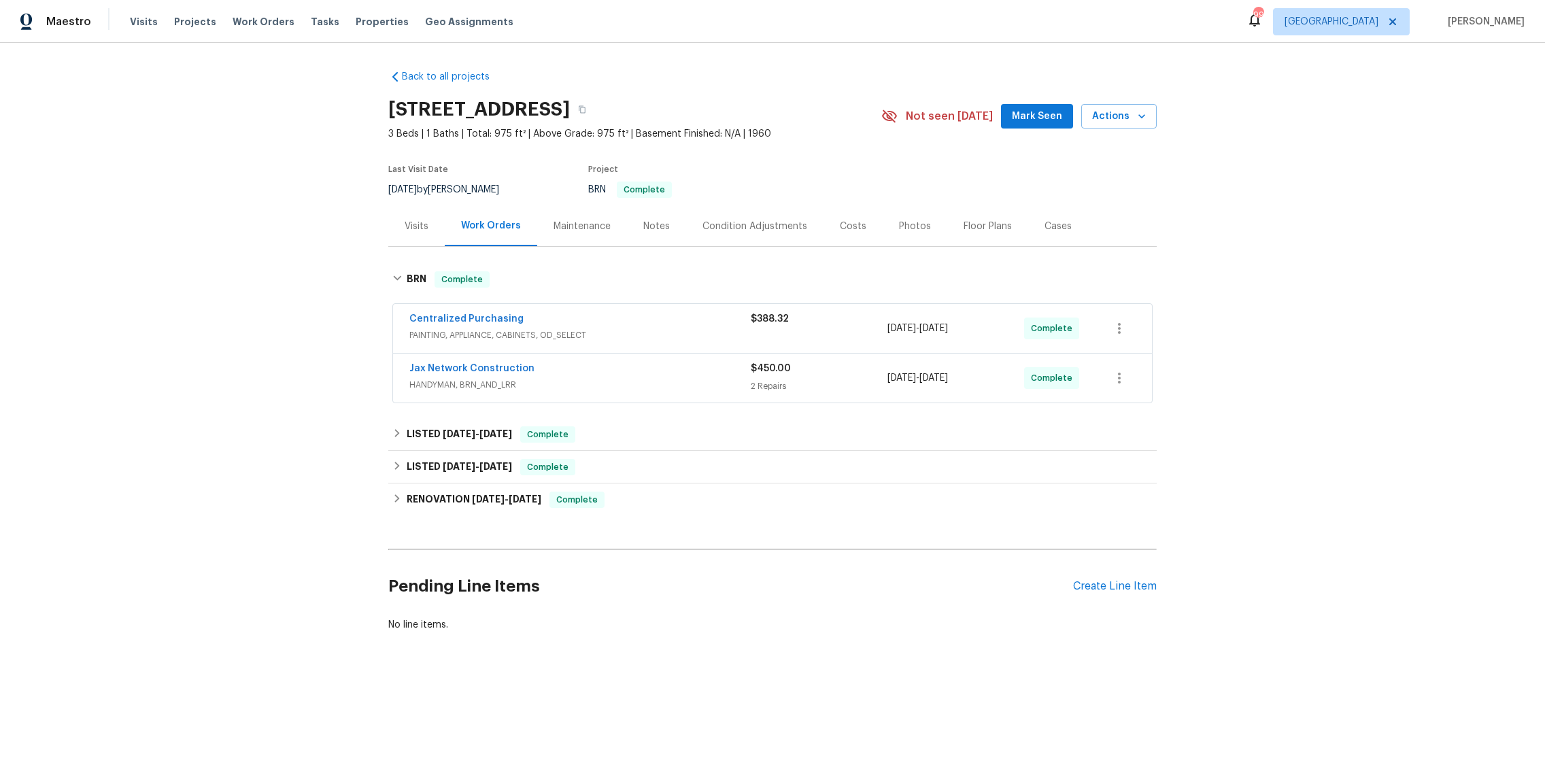
click at [608, 380] on span "HANDYMAN, BRN_AND_LRR" at bounding box center [580, 385] width 341 height 13
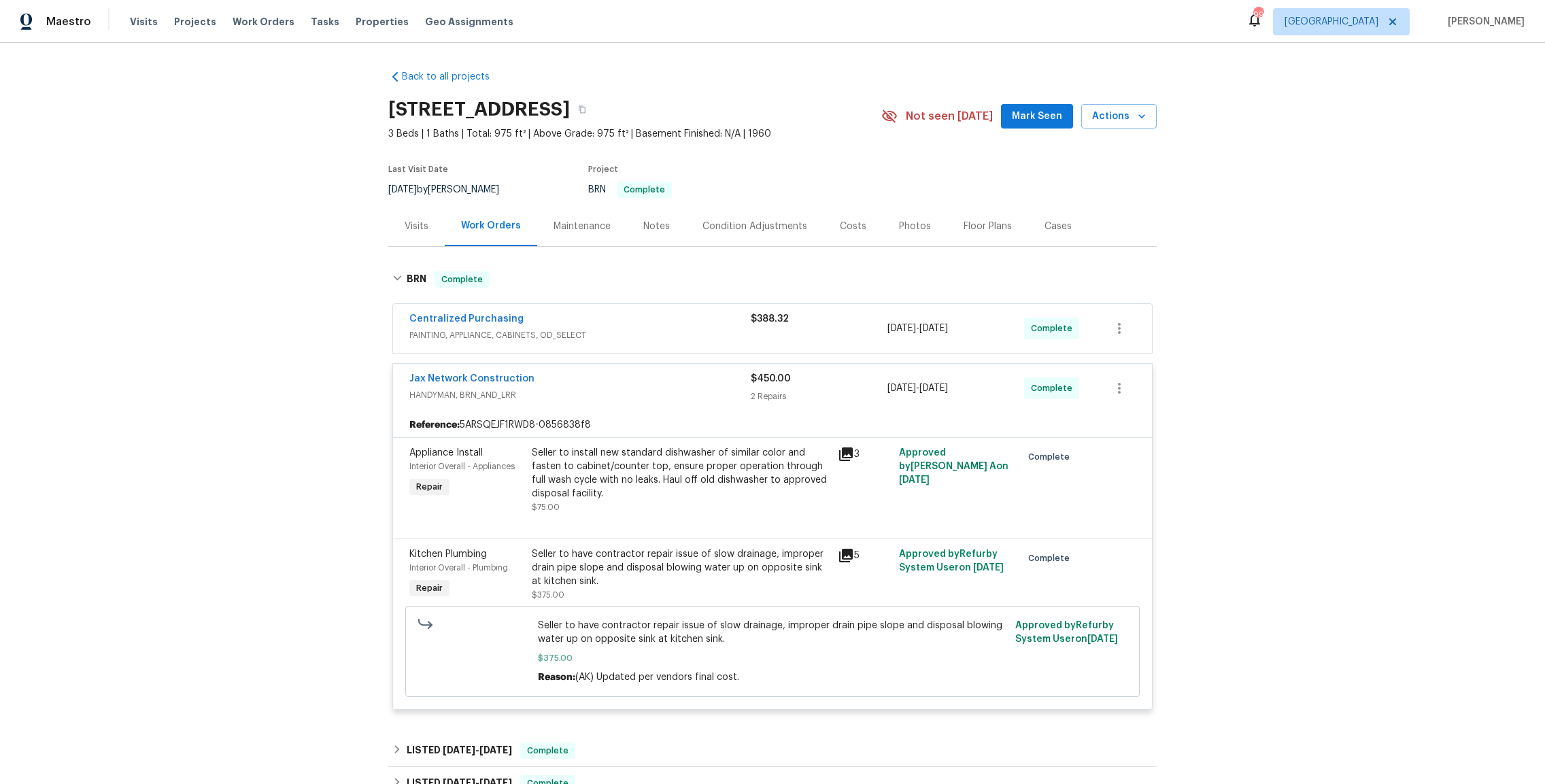
click at [843, 553] on icon at bounding box center [846, 556] width 13 height 13
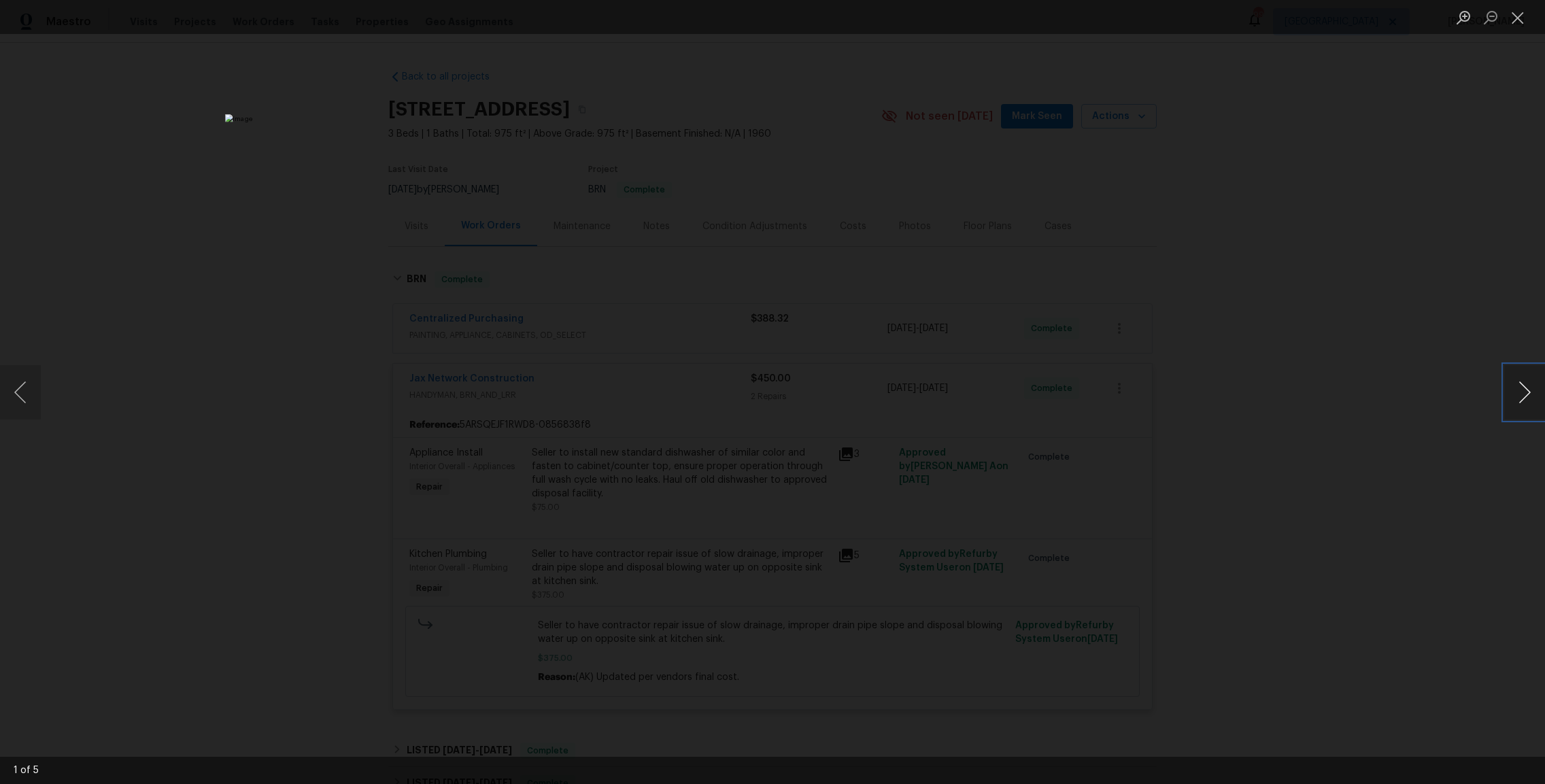
click at [1508, 392] on button "Next image" at bounding box center [1524, 392] width 41 height 54
click at [1509, 392] on button "Next image" at bounding box center [1524, 392] width 41 height 54
click at [1511, 393] on button "Next image" at bounding box center [1524, 392] width 41 height 54
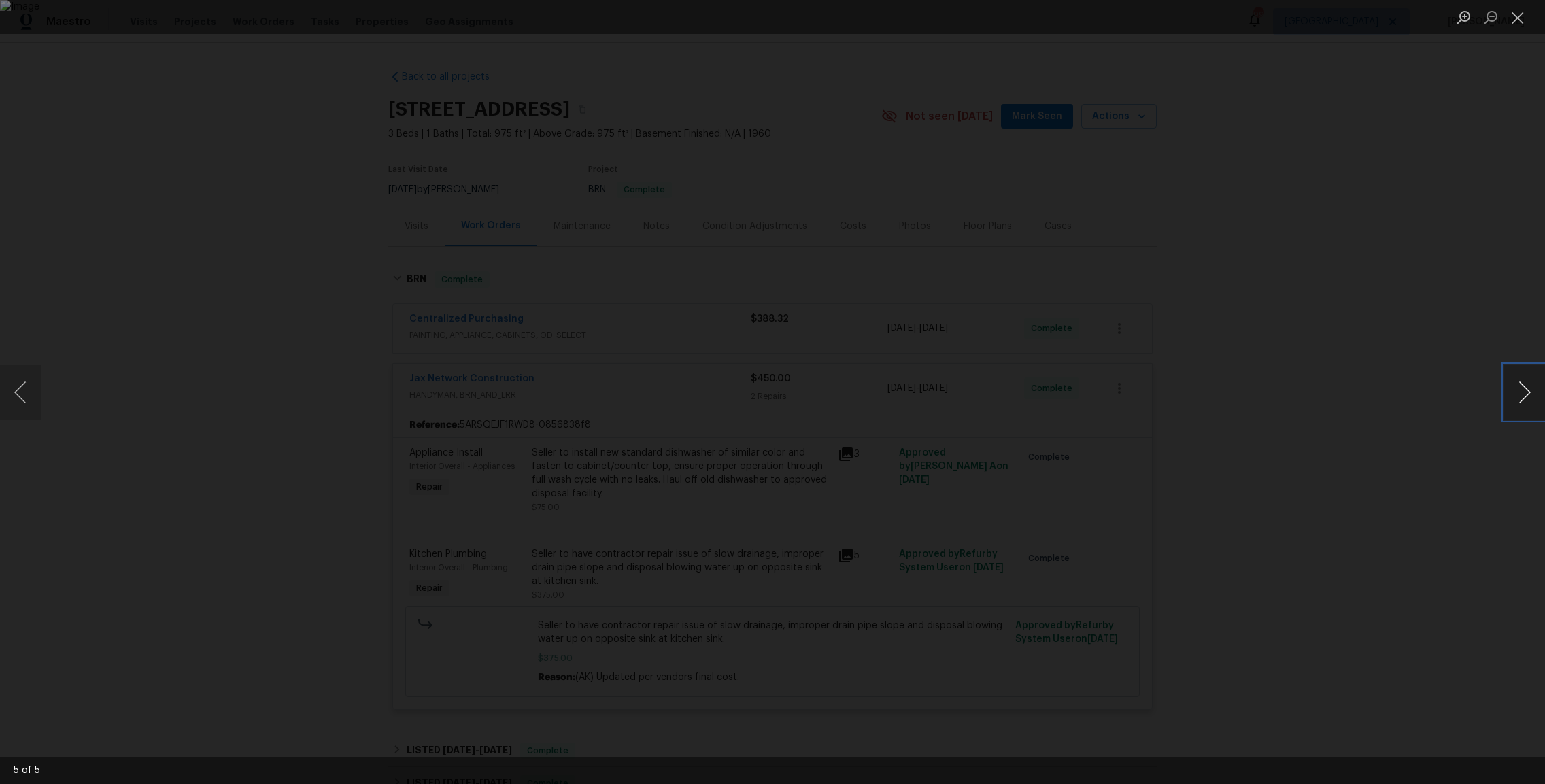
click at [1510, 394] on button "Next image" at bounding box center [1524, 392] width 41 height 54
click at [13, 397] on button "Previous image" at bounding box center [20, 392] width 41 height 54
click at [1516, 400] on button "Next image" at bounding box center [1524, 392] width 41 height 54
click at [1517, 400] on button "Next image" at bounding box center [1524, 392] width 41 height 54
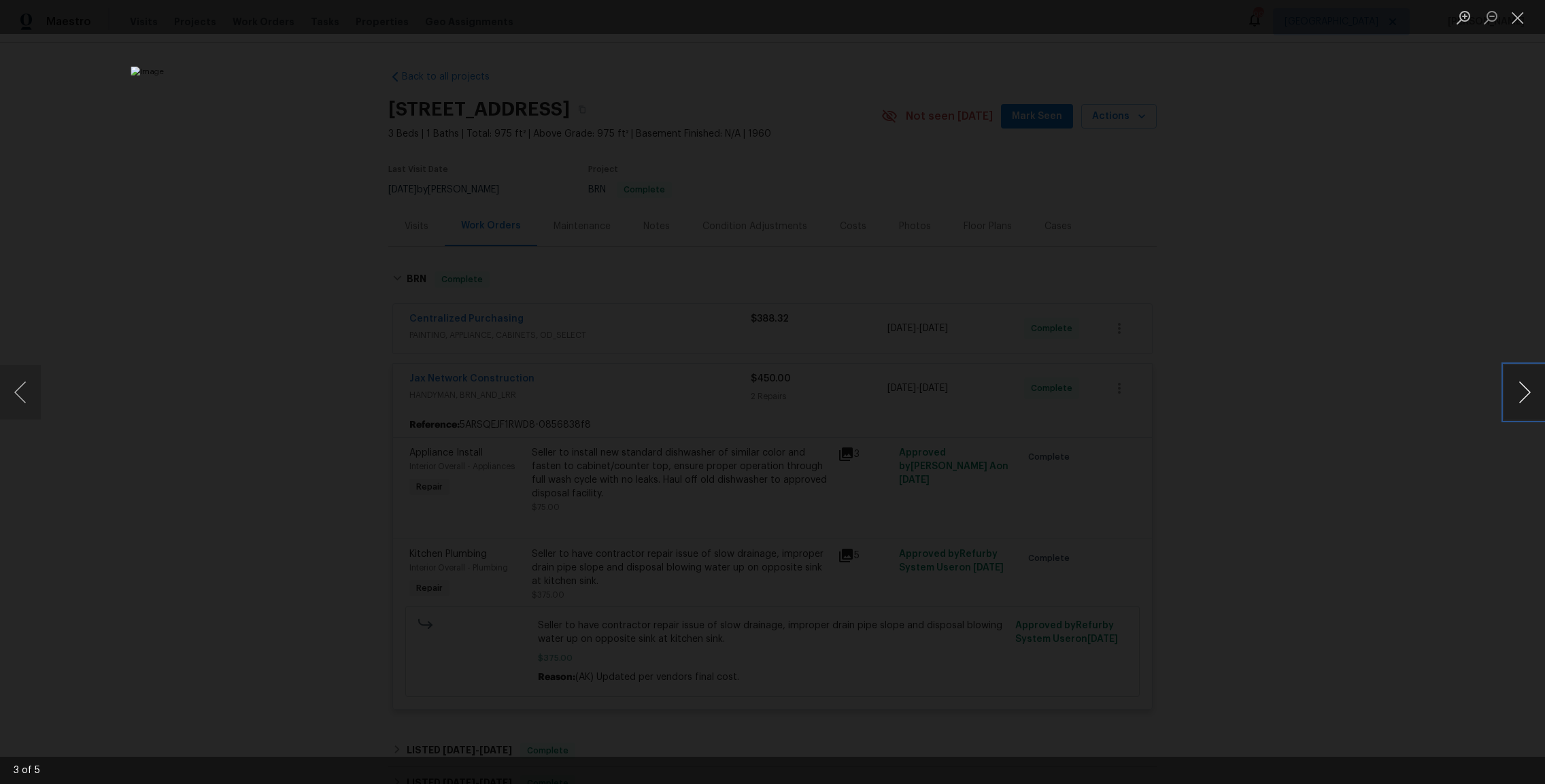
click at [1517, 400] on button "Next image" at bounding box center [1524, 392] width 41 height 54
click at [1517, 400] on button "Next image" at bounding box center [1524, 392] width 41 height 54
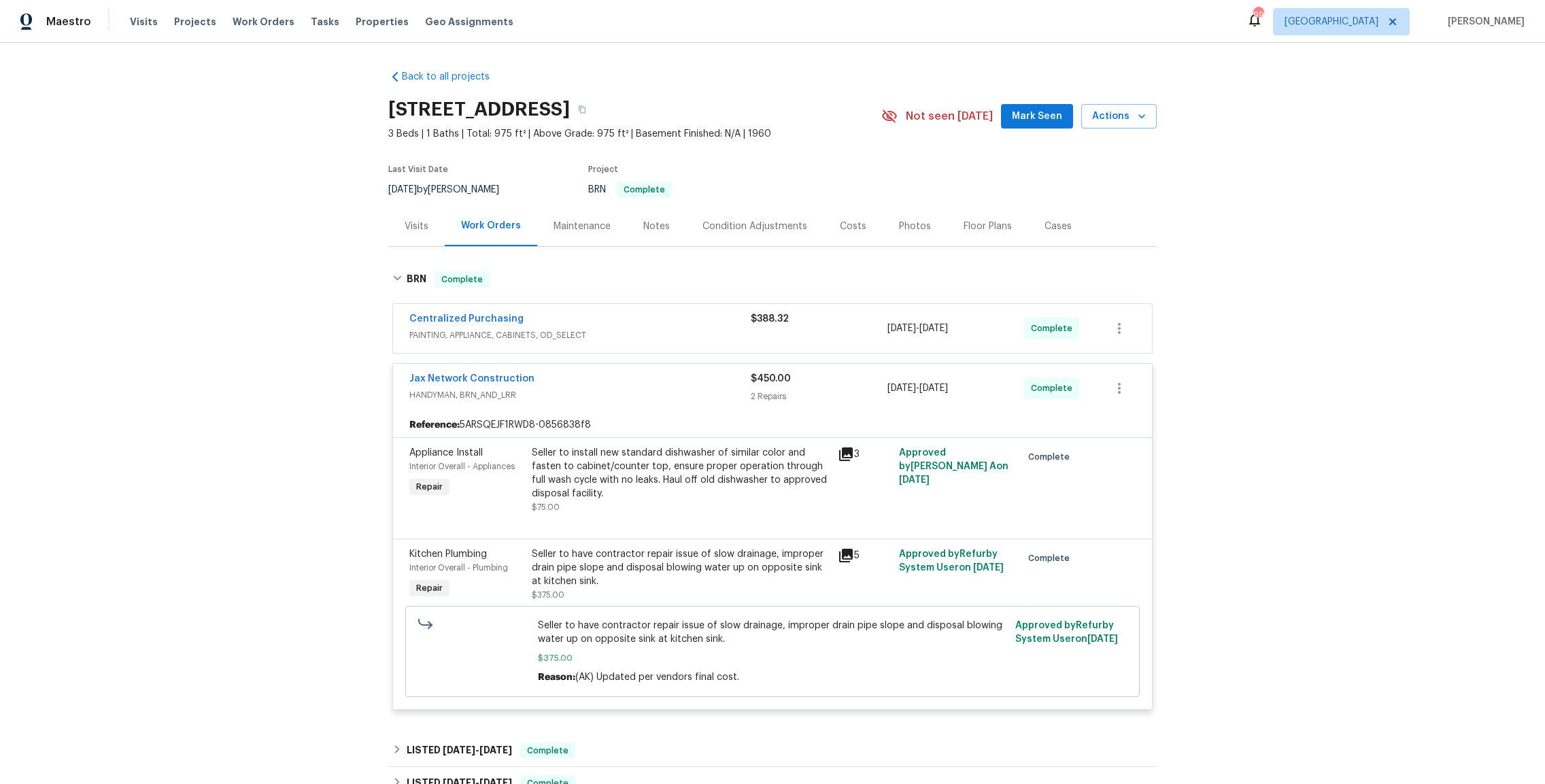
click at [846, 555] on icon at bounding box center [846, 556] width 13 height 13
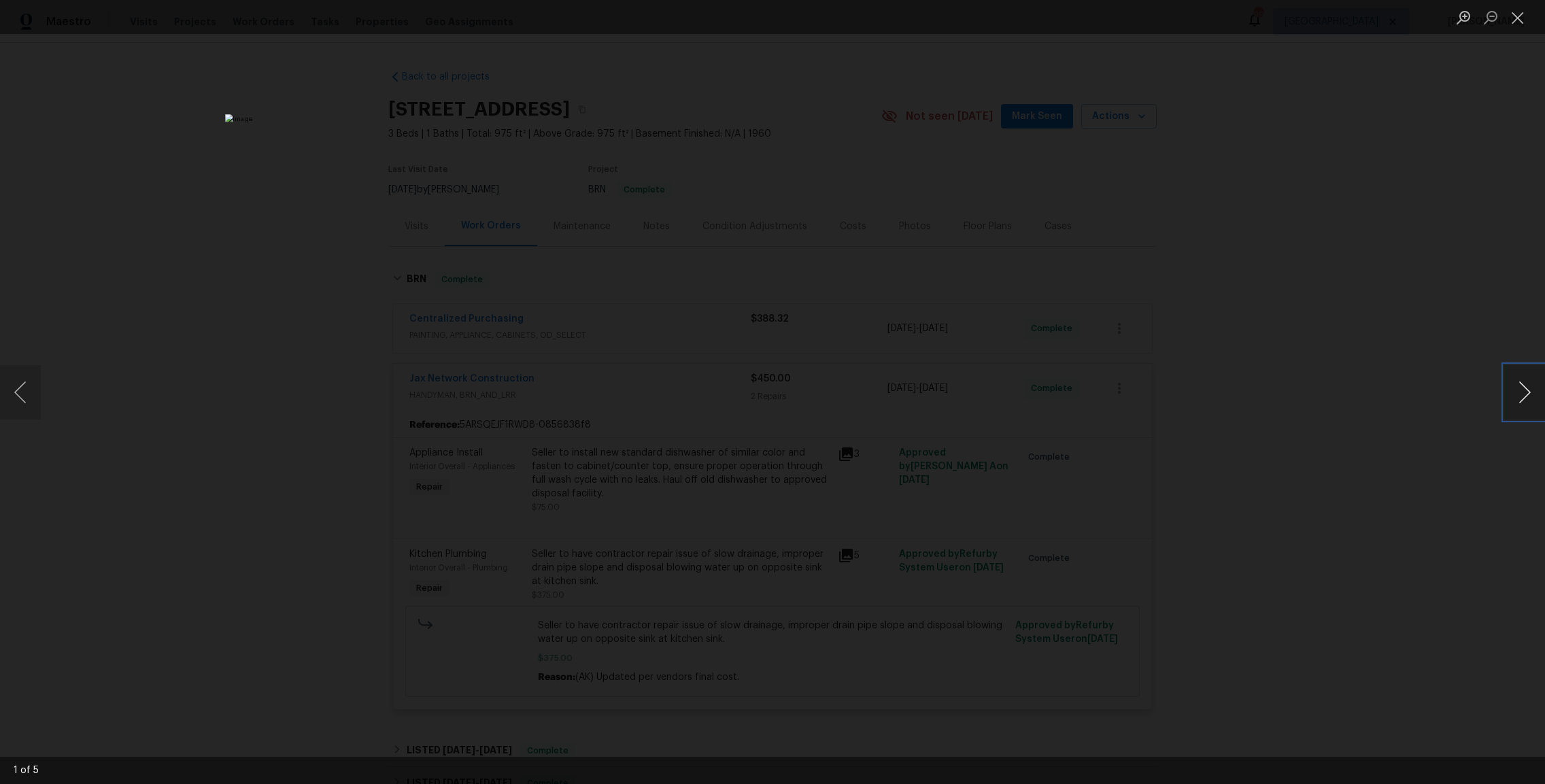
click at [1512, 401] on button "Next image" at bounding box center [1524, 392] width 41 height 54
click at [1514, 399] on button "Next image" at bounding box center [1524, 392] width 41 height 54
click at [1515, 397] on button "Next image" at bounding box center [1524, 392] width 41 height 54
click at [1514, 397] on button "Next image" at bounding box center [1524, 392] width 41 height 54
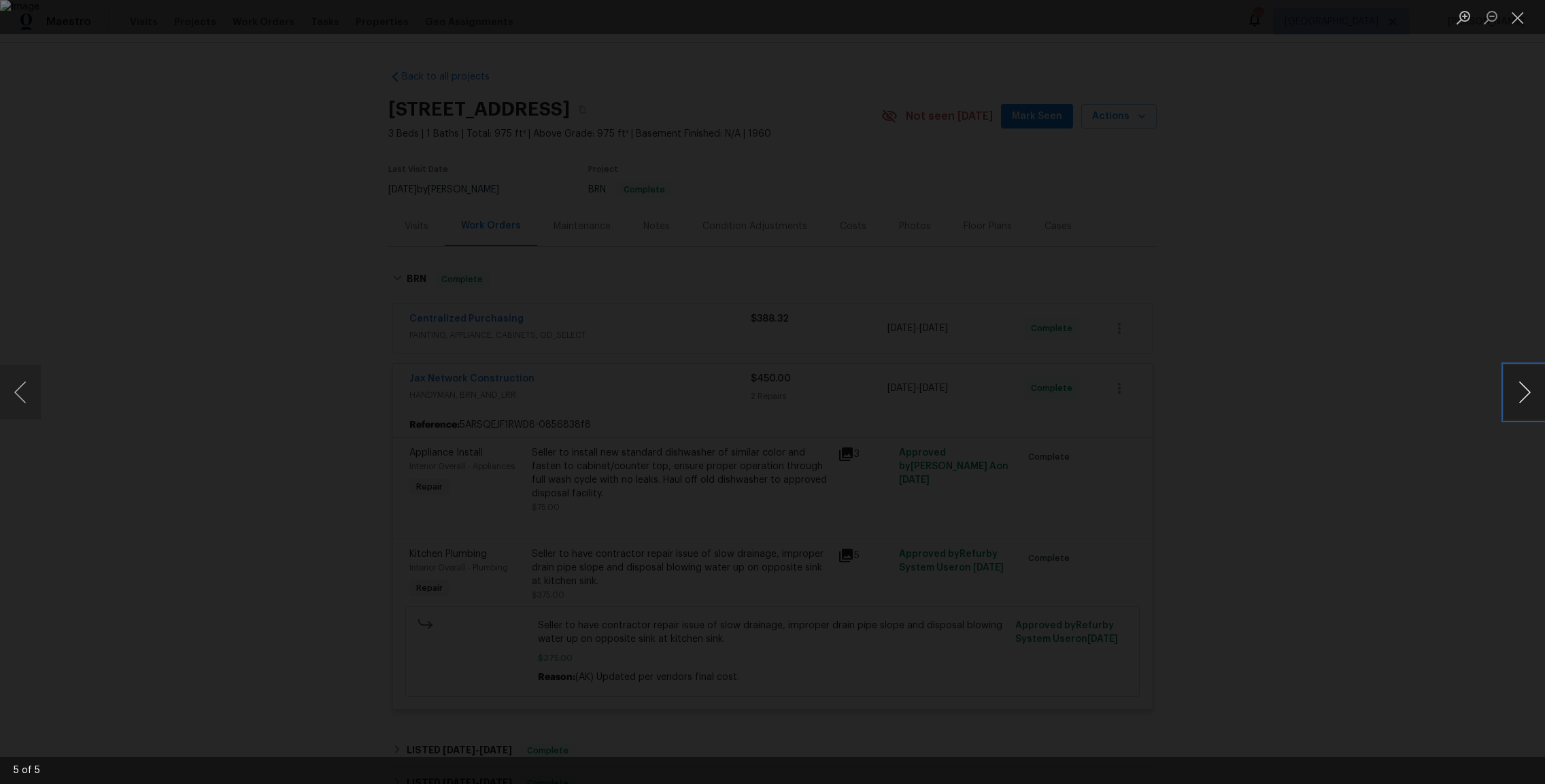
click at [1514, 398] on button "Next image" at bounding box center [1524, 392] width 41 height 54
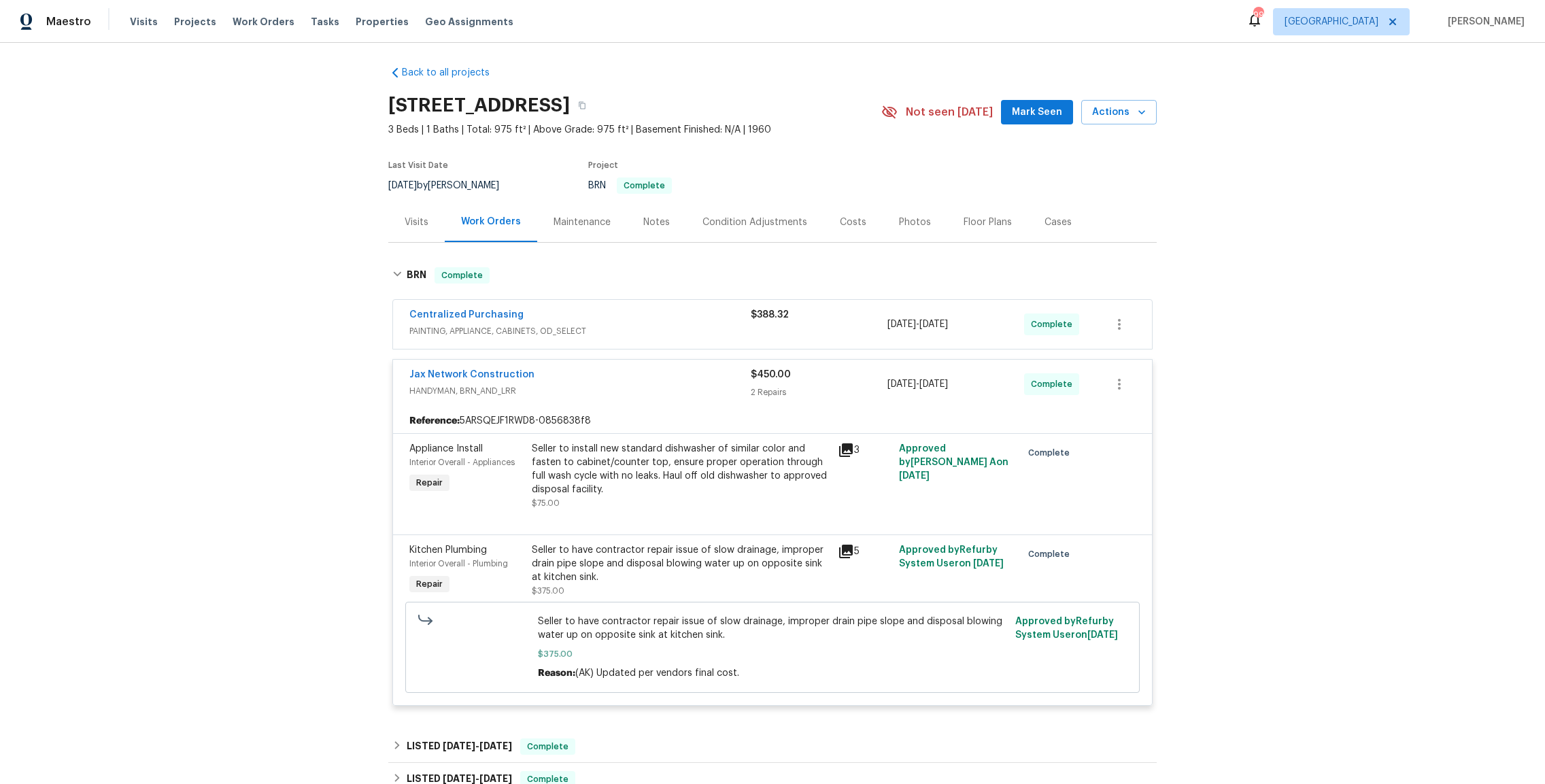
scroll to position [5, 0]
click at [844, 549] on icon at bounding box center [846, 550] width 13 height 13
click at [1350, 386] on div "Back to all projects [STREET_ADDRESS] 3 Beds | 1 Baths | Total: 975 ft² | Above…" at bounding box center [772, 413] width 1545 height 741
click at [1327, 500] on div "Back to all projects [STREET_ADDRESS] 3 Beds | 1 Baths | Total: 975 ft² | Above…" at bounding box center [772, 413] width 1545 height 741
click at [845, 450] on icon at bounding box center [845, 448] width 16 height 16
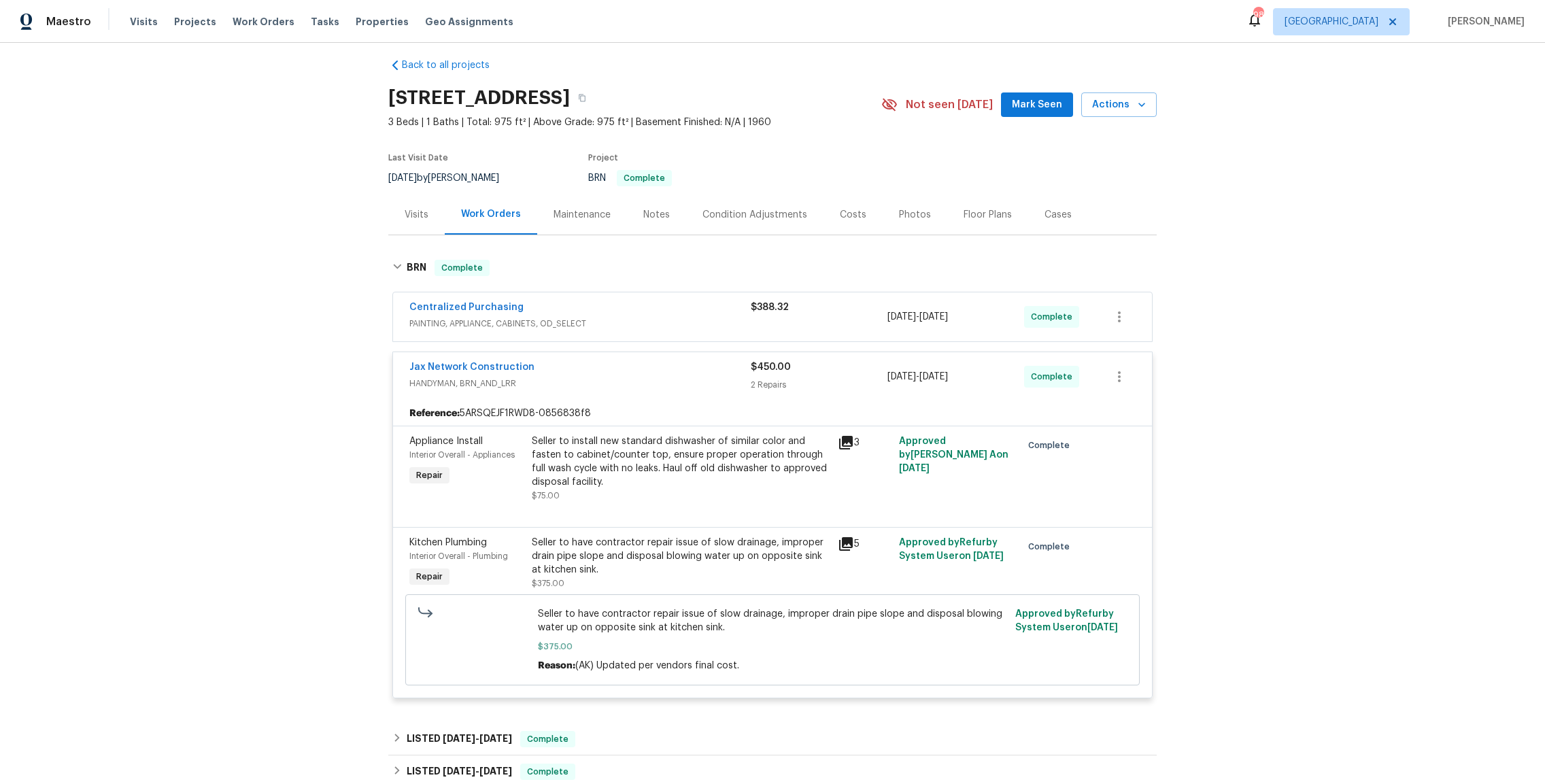
scroll to position [25, 0]
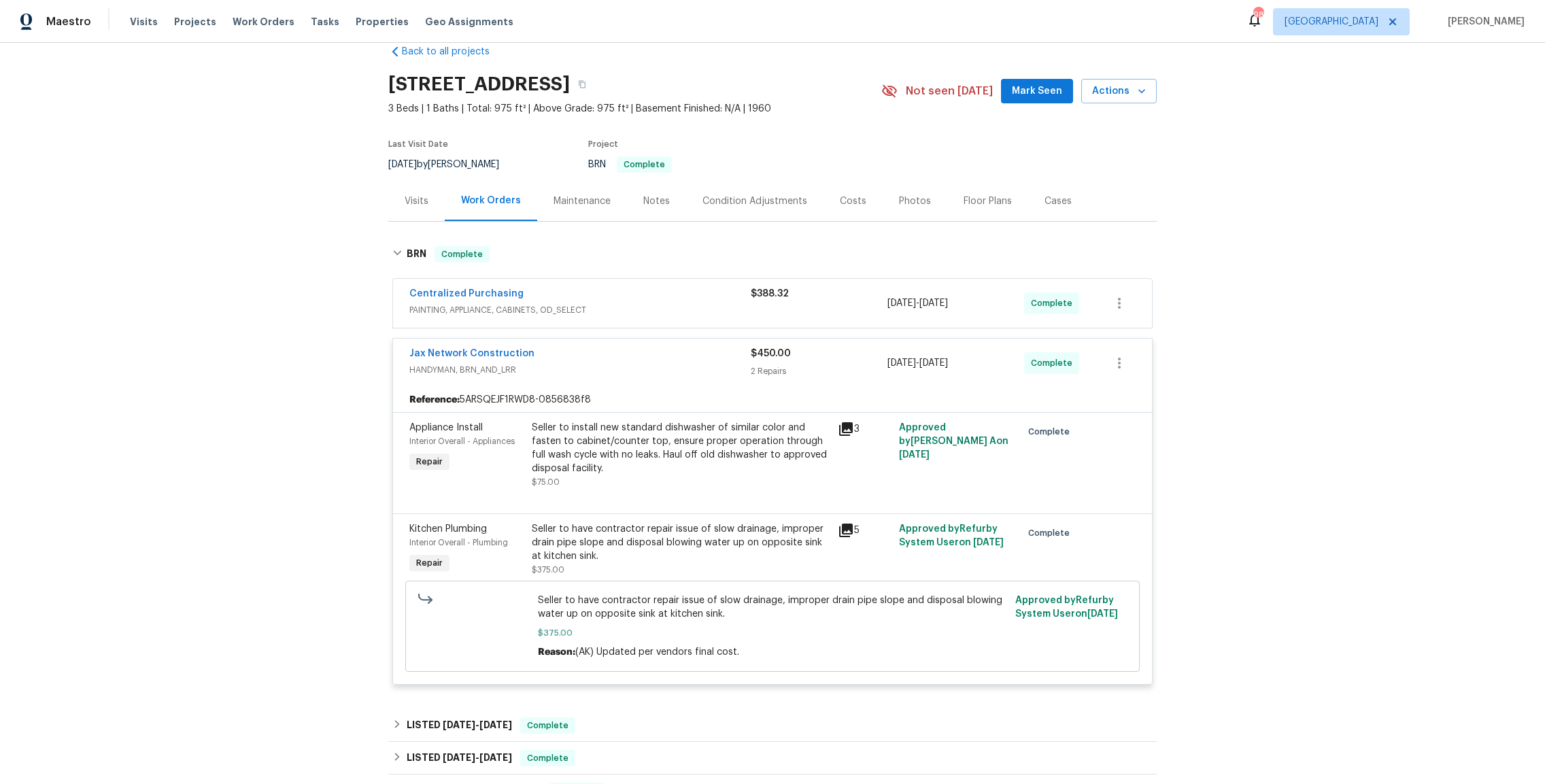
click at [847, 526] on icon at bounding box center [845, 530] width 16 height 16
click at [844, 530] on icon at bounding box center [846, 530] width 13 height 13
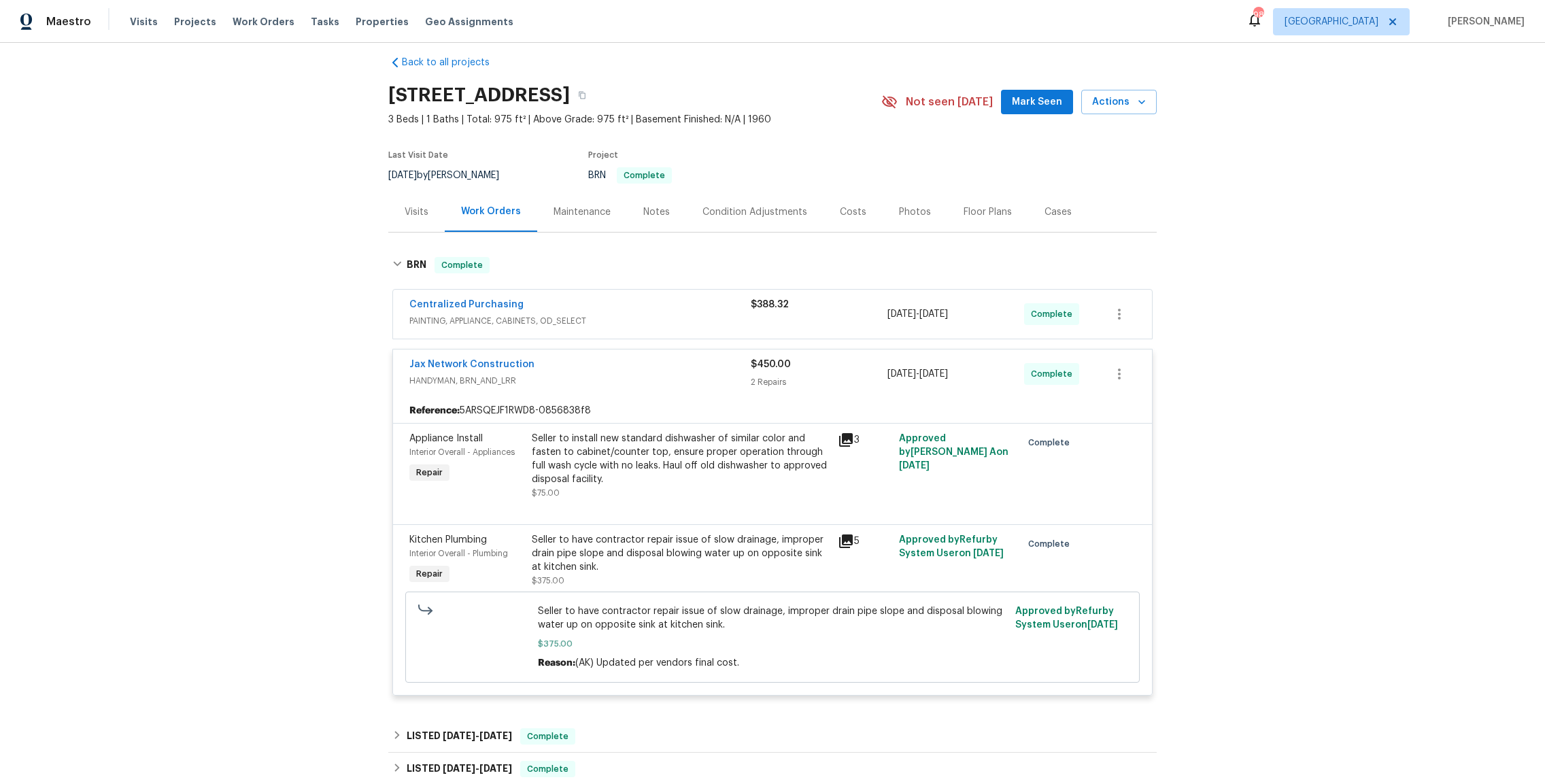
scroll to position [0, 0]
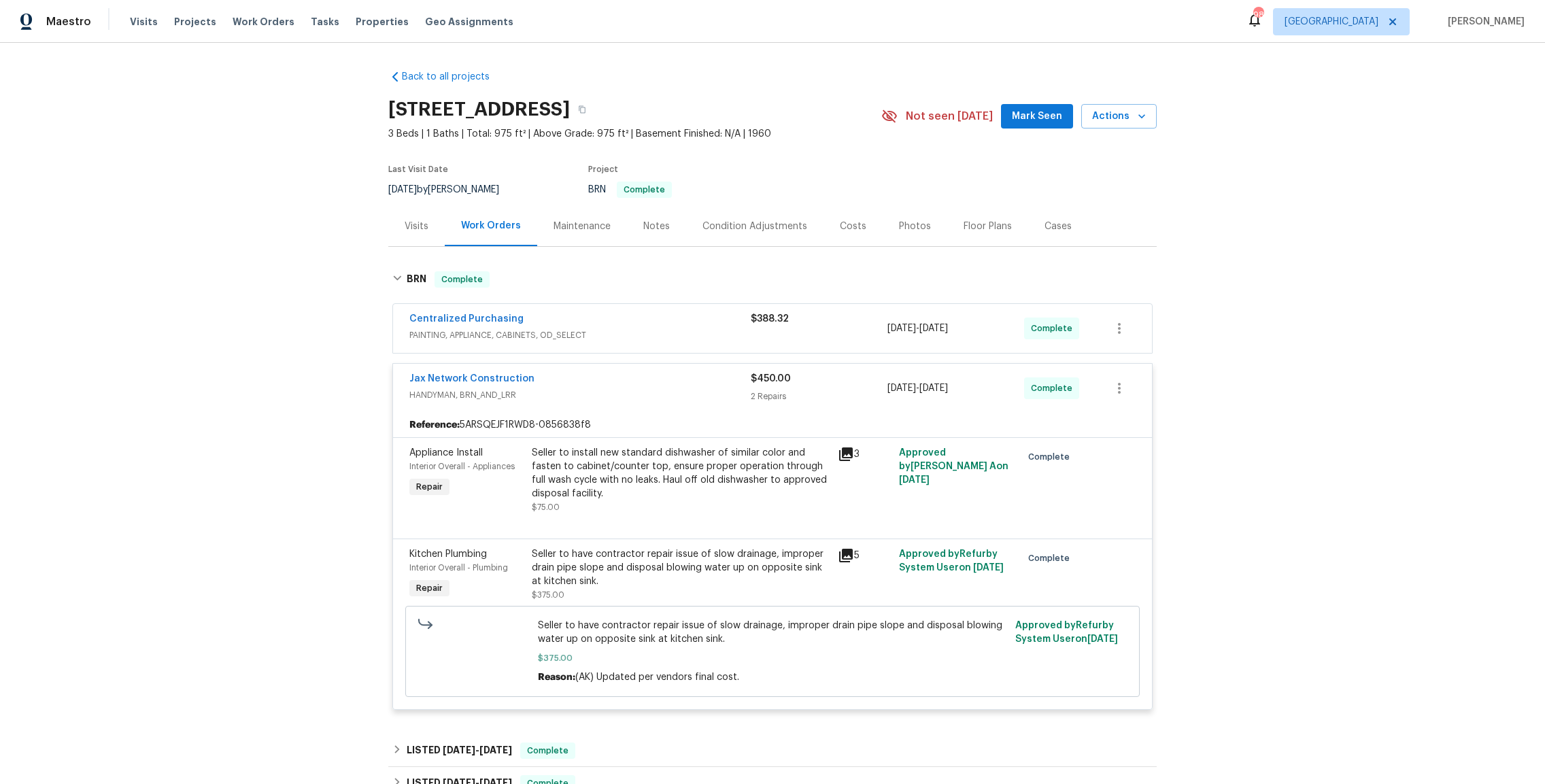
click at [570, 106] on h2 "[STREET_ADDRESS]" at bounding box center [479, 110] width 182 height 13
click at [570, 114] on h2 "[STREET_ADDRESS]" at bounding box center [479, 110] width 182 height 13
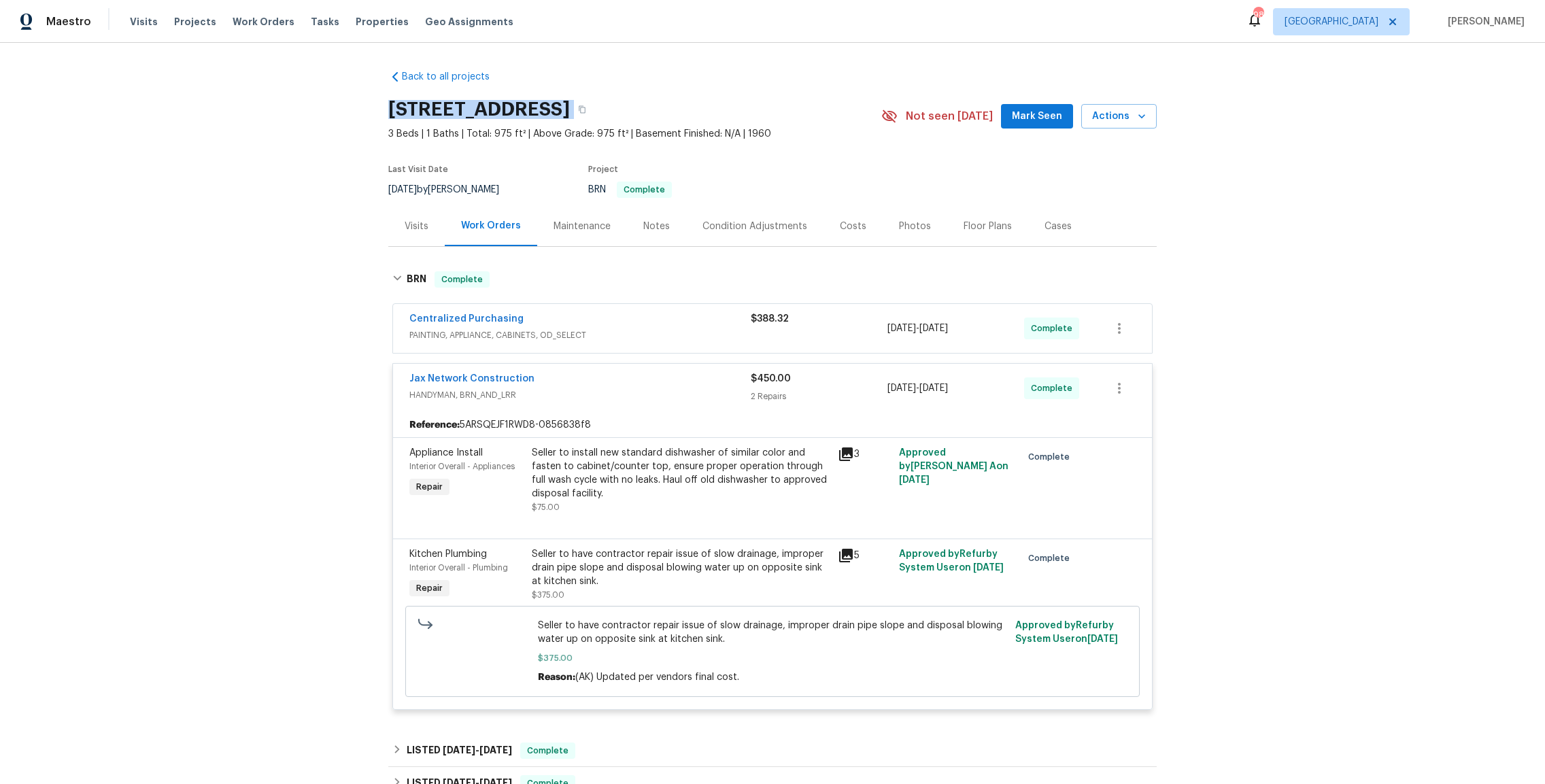
click at [570, 114] on h2 "[STREET_ADDRESS]" at bounding box center [479, 110] width 182 height 13
click at [531, 95] on div "[STREET_ADDRESS]" at bounding box center [634, 110] width 493 height 35
click at [527, 100] on div "[STREET_ADDRESS]" at bounding box center [634, 110] width 493 height 35
click at [527, 98] on div "[STREET_ADDRESS]" at bounding box center [634, 110] width 493 height 35
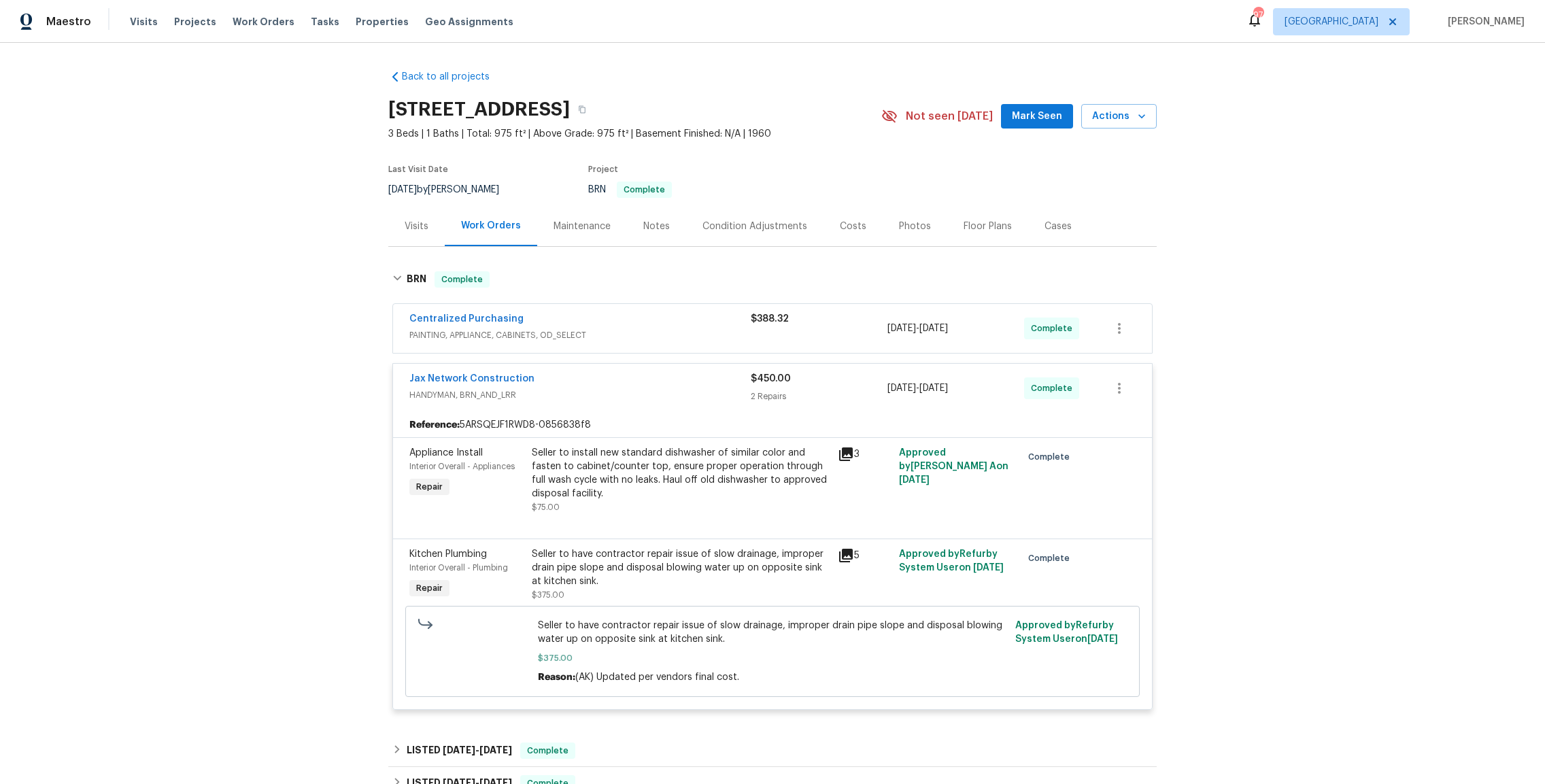
click at [564, 107] on h2 "[STREET_ADDRESS]" at bounding box center [479, 110] width 182 height 13
copy div "[STREET_ADDRESS]"
click at [840, 560] on icon at bounding box center [845, 555] width 16 height 16
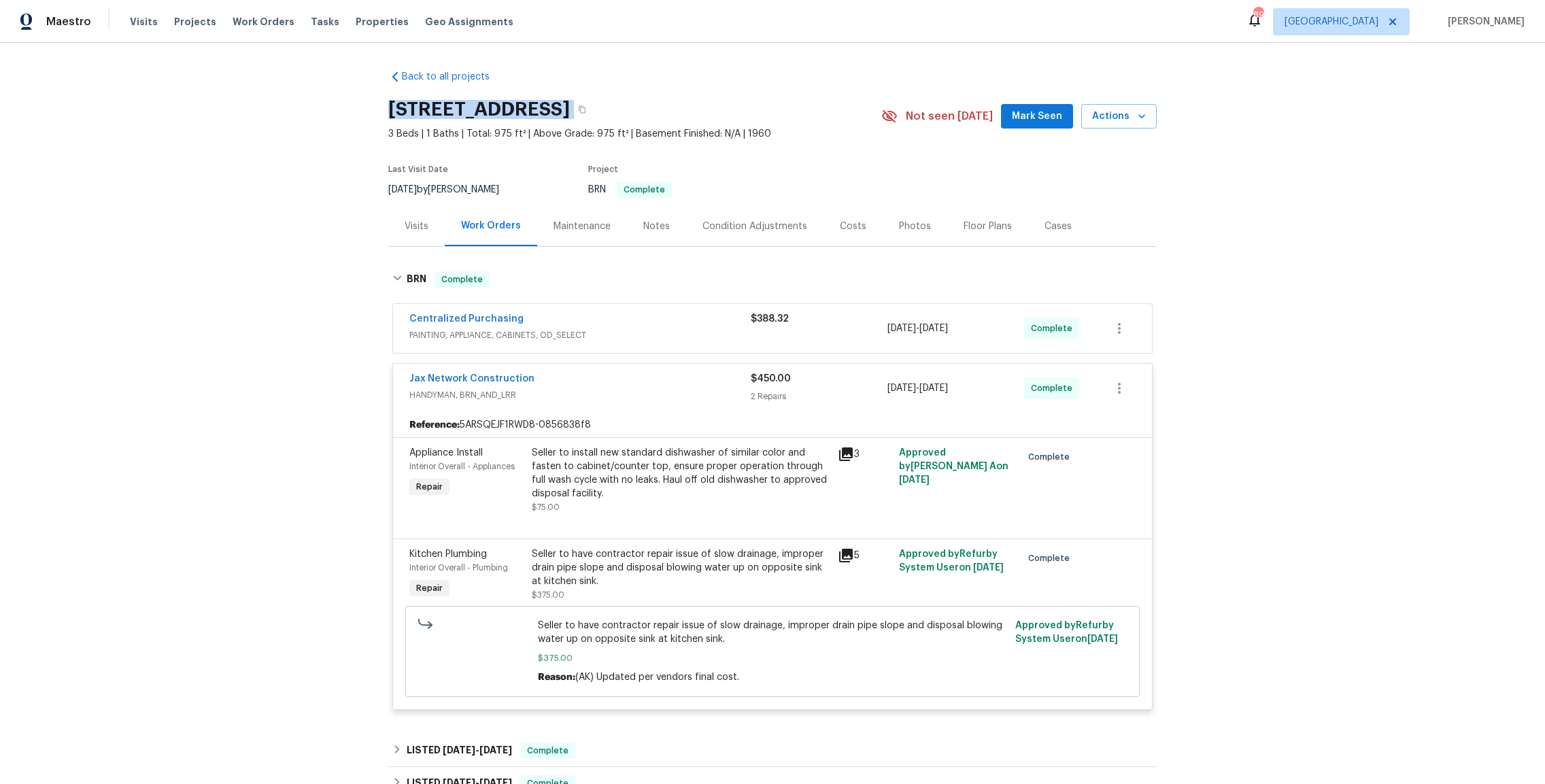
click at [572, 96] on div "[STREET_ADDRESS]" at bounding box center [634, 110] width 493 height 35
click at [572, 97] on div "[STREET_ADDRESS]" at bounding box center [634, 110] width 493 height 35
click at [570, 103] on h2 "[STREET_ADDRESS]" at bounding box center [479, 110] width 182 height 13
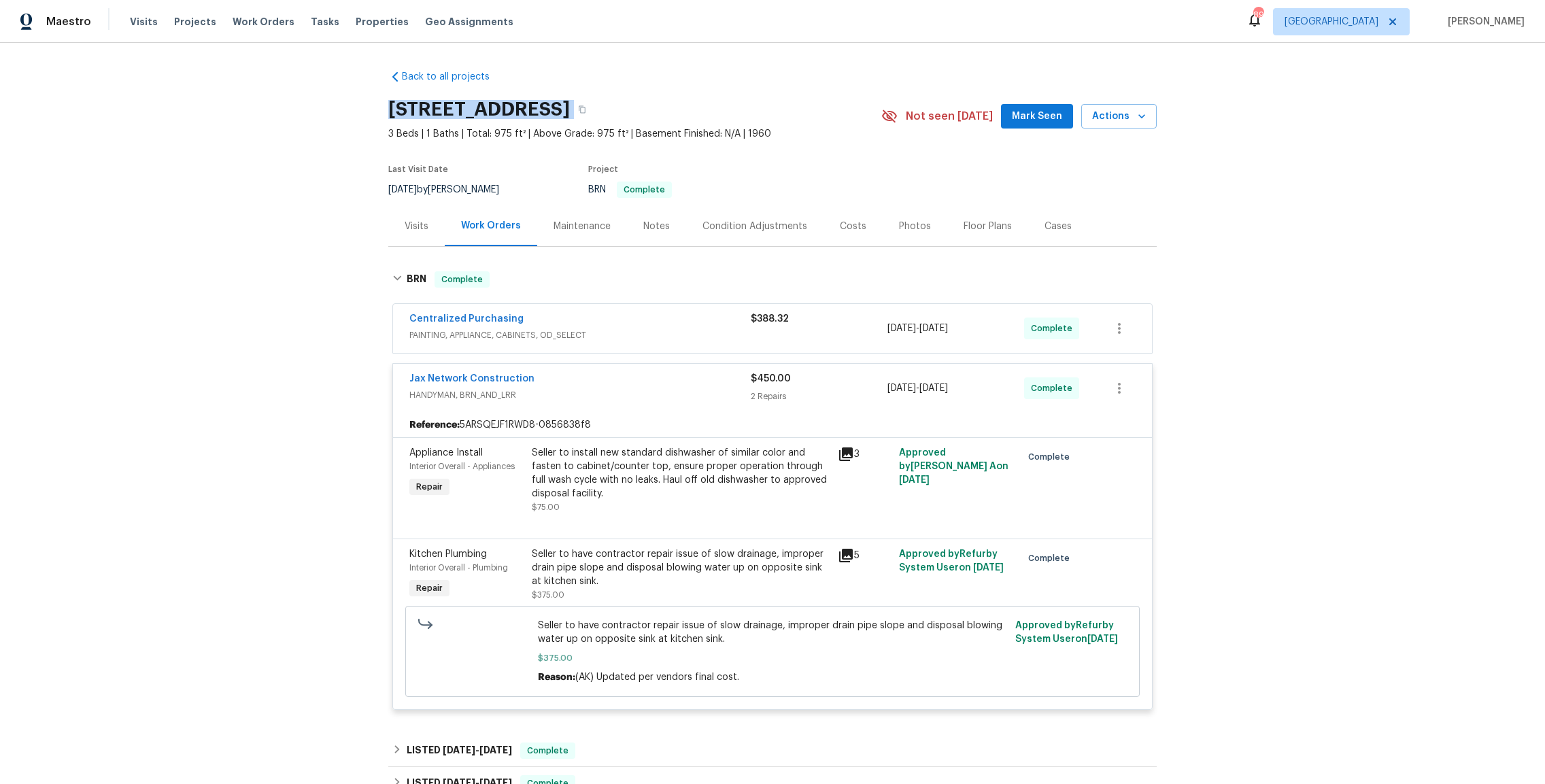
click at [570, 103] on h2 "[STREET_ADDRESS]" at bounding box center [479, 110] width 182 height 13
copy div "[STREET_ADDRESS]"
